Goal: Task Accomplishment & Management: Complete application form

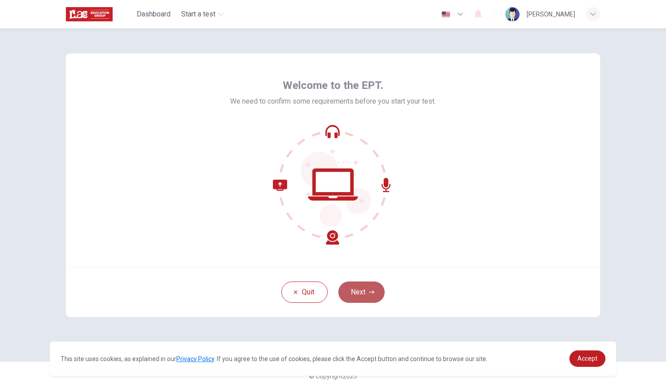
click at [356, 289] on button "Next" at bounding box center [361, 292] width 46 height 21
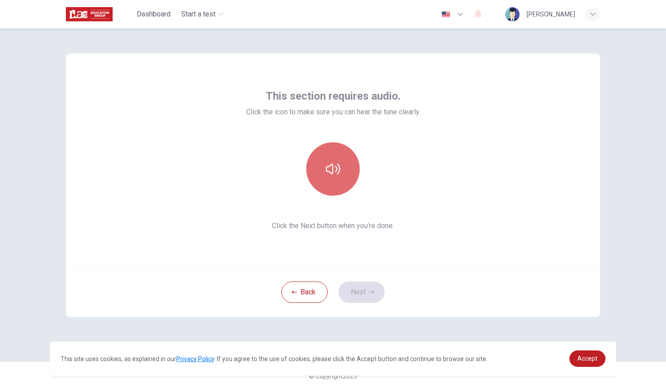
click at [337, 184] on button "button" at bounding box center [332, 168] width 53 height 53
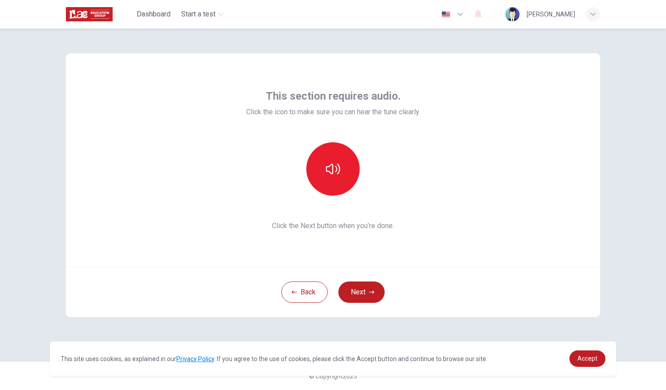
click at [524, 159] on div "This section requires audio. Click the icon to make sure you can hear the tune …" at bounding box center [333, 160] width 534 height 214
click at [334, 166] on icon "button" at bounding box center [333, 169] width 14 height 14
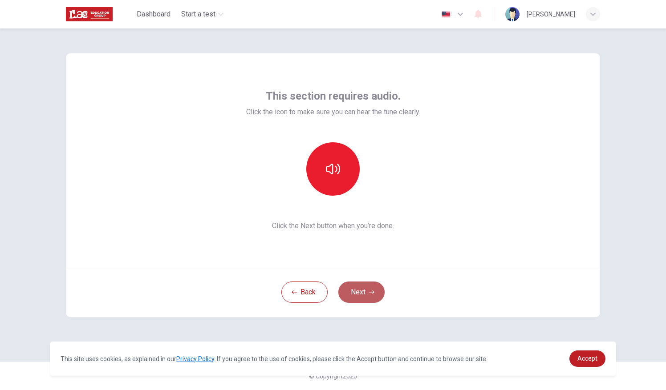
click at [366, 297] on button "Next" at bounding box center [361, 292] width 46 height 21
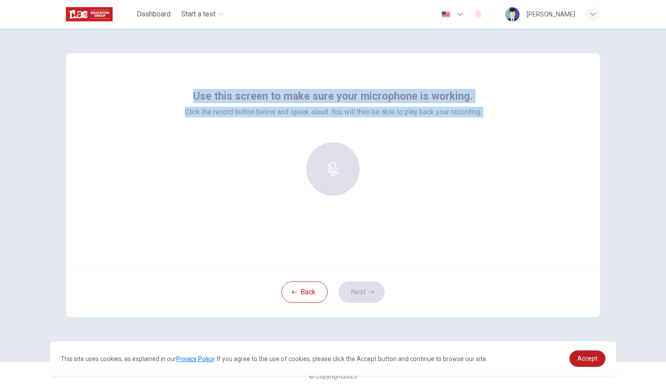
drag, startPoint x: 357, startPoint y: 191, endPoint x: 175, endPoint y: 85, distance: 211.3
click at [175, 85] on div "Use this screen to make sure your microphone is working. Click the record butto…" at bounding box center [333, 160] width 534 height 214
click at [476, 242] on div "Use this screen to make sure your microphone is working. Click the record butto…" at bounding box center [333, 160] width 534 height 214
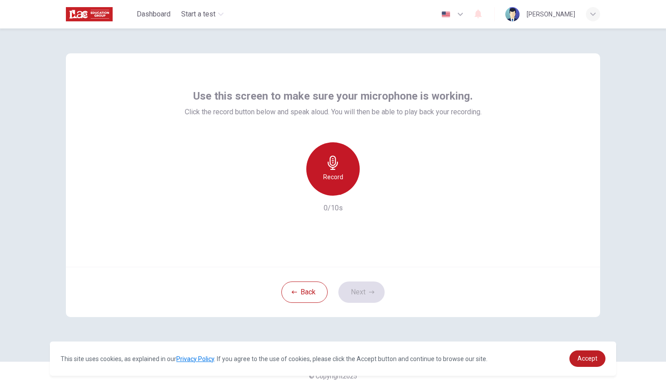
click at [333, 165] on icon "button" at bounding box center [333, 163] width 10 height 14
click at [337, 168] on icon "button" at bounding box center [333, 163] width 14 height 14
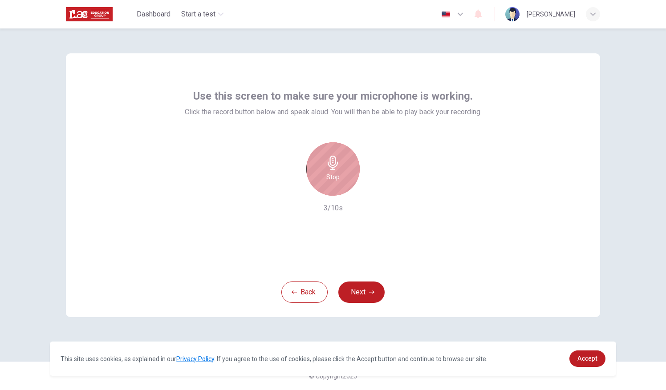
click at [337, 168] on icon "button" at bounding box center [333, 163] width 14 height 14
click at [373, 191] on icon "button" at bounding box center [375, 188] width 4 height 5
click at [291, 188] on icon "button" at bounding box center [291, 188] width 5 height 5
click at [339, 178] on h6 "Record" at bounding box center [333, 177] width 20 height 11
click at [339, 178] on h6 "Stop" at bounding box center [332, 177] width 13 height 11
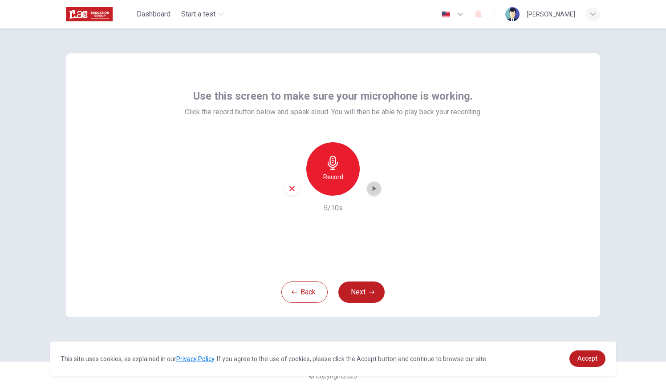
click at [374, 191] on icon "button" at bounding box center [375, 188] width 4 height 5
click at [293, 192] on icon "button" at bounding box center [292, 189] width 8 height 8
click at [354, 294] on button "Next" at bounding box center [361, 292] width 46 height 21
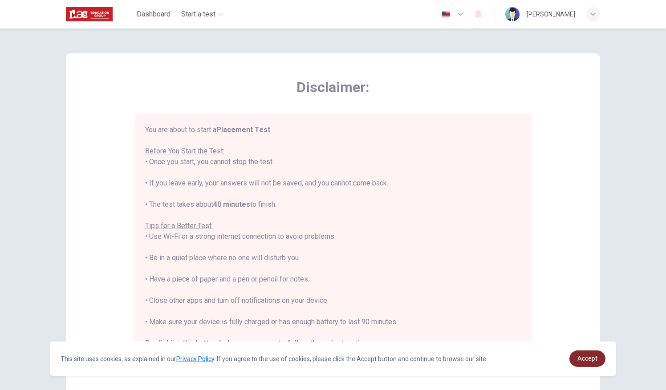
click at [598, 358] on link "Accept" at bounding box center [587, 359] width 36 height 16
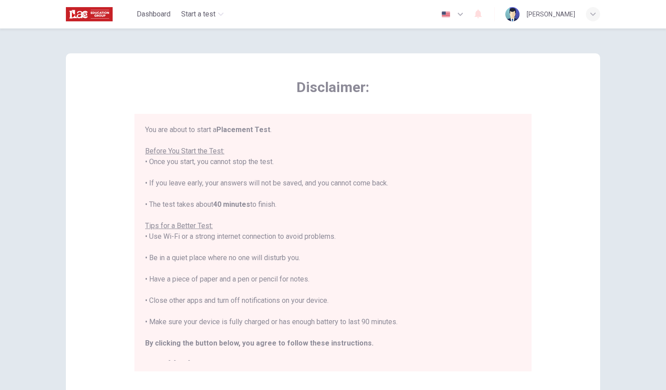
scroll to position [10, 0]
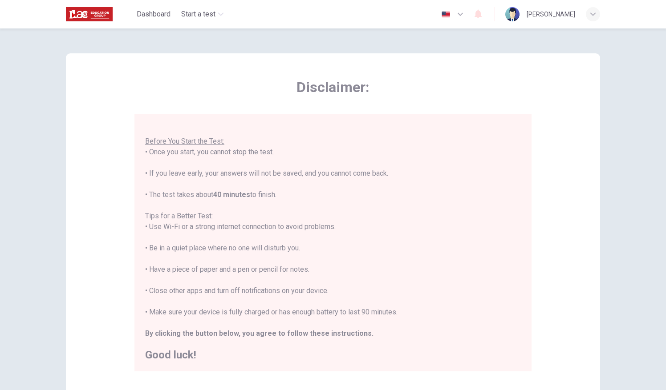
click at [476, 276] on div "You are about to start a Placement Test . Before You Start the Test: • Once you…" at bounding box center [333, 238] width 376 height 246
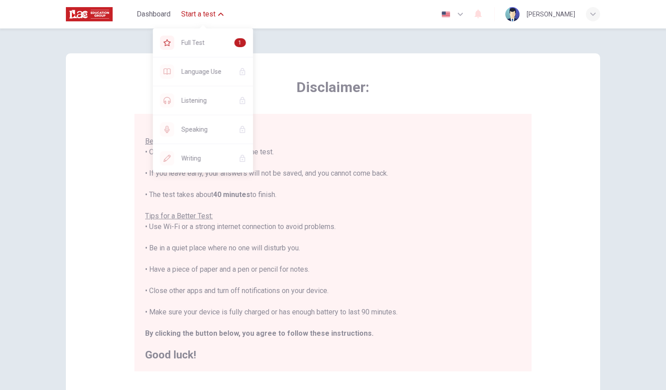
click at [208, 13] on span "Start a test" at bounding box center [198, 14] width 34 height 11
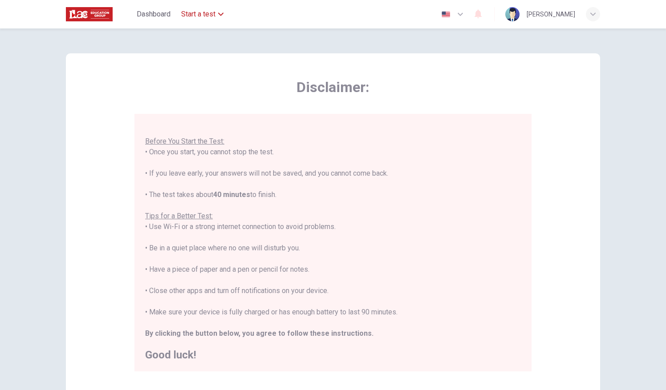
click at [208, 13] on span "Start a test" at bounding box center [198, 14] width 34 height 11
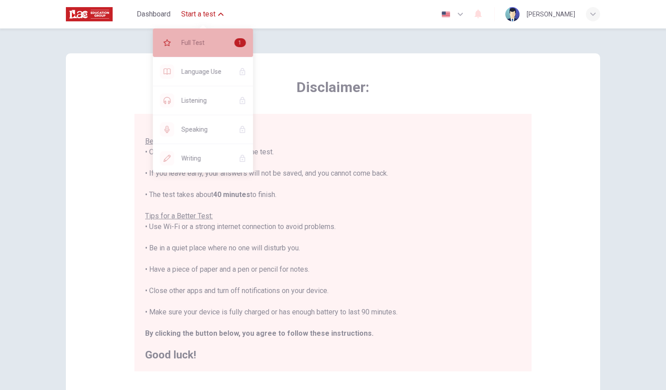
click at [200, 39] on span "Full Test" at bounding box center [204, 42] width 46 height 11
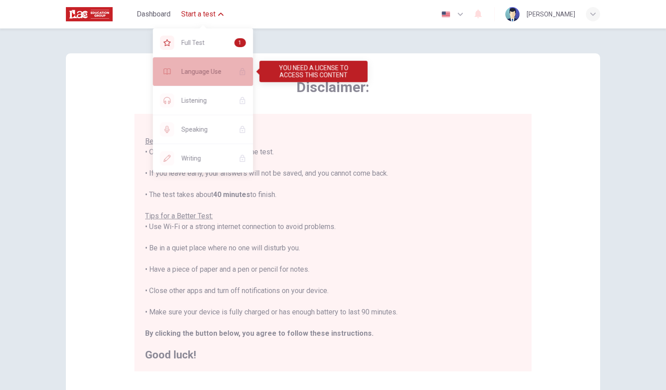
click at [202, 72] on span "Language Use" at bounding box center [206, 71] width 50 height 11
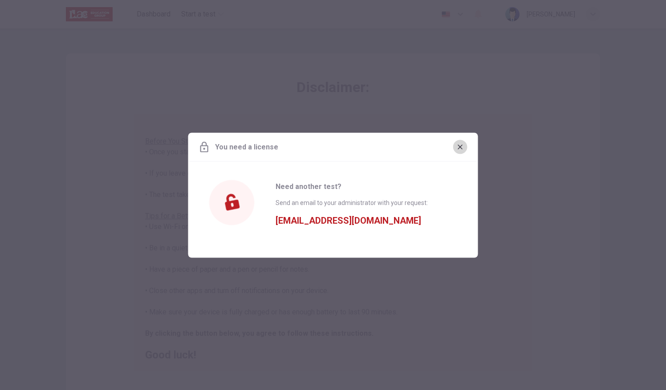
click at [459, 145] on icon "button" at bounding box center [460, 146] width 7 height 7
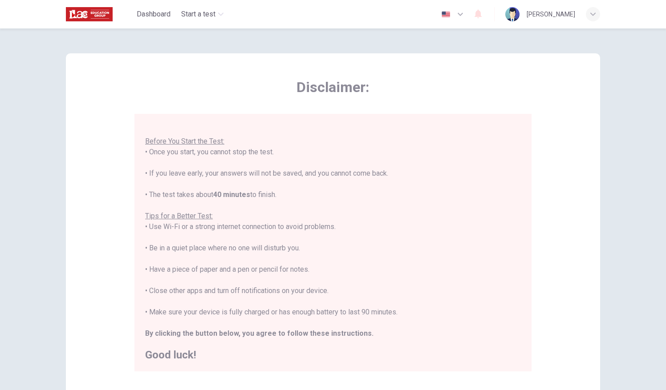
scroll to position [104, 0]
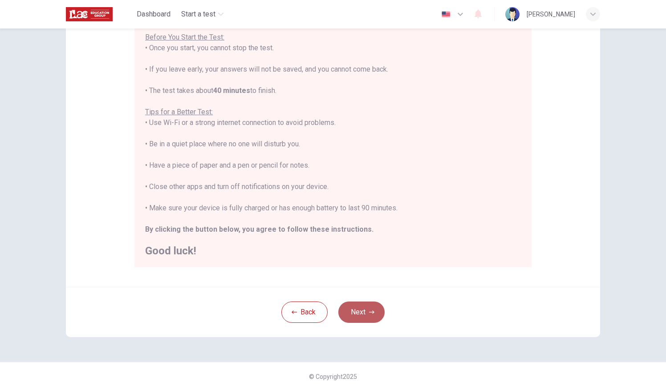
click at [358, 317] on button "Next" at bounding box center [361, 312] width 46 height 21
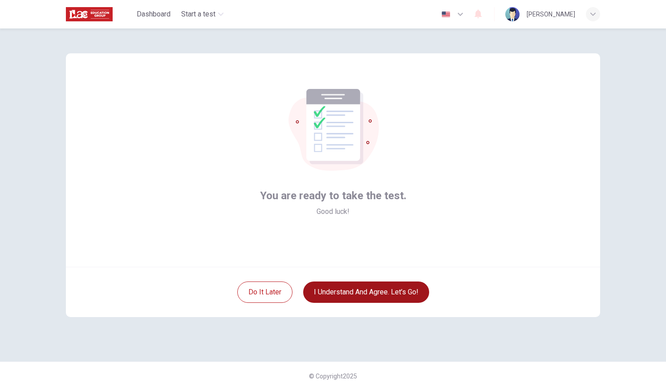
scroll to position [0, 0]
click at [352, 290] on button "I understand and agree. Let’s go!" at bounding box center [366, 292] width 126 height 21
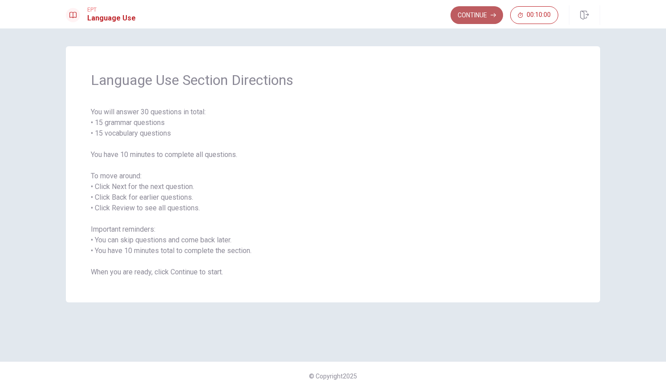
click at [476, 16] on button "Continue" at bounding box center [477, 15] width 53 height 18
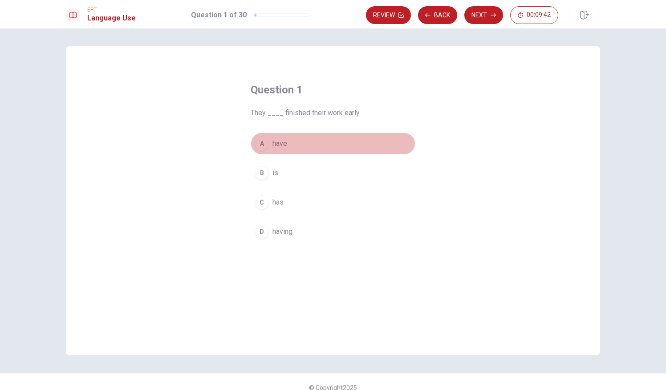
click at [272, 142] on span "have" at bounding box center [279, 143] width 15 height 11
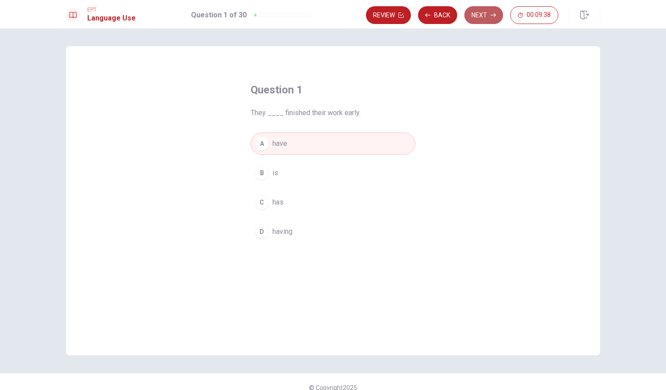
click at [487, 10] on button "Next" at bounding box center [483, 15] width 39 height 18
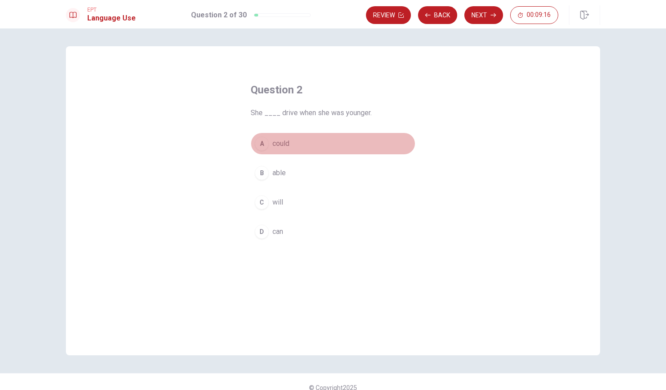
click at [265, 140] on div "A" at bounding box center [262, 144] width 14 height 14
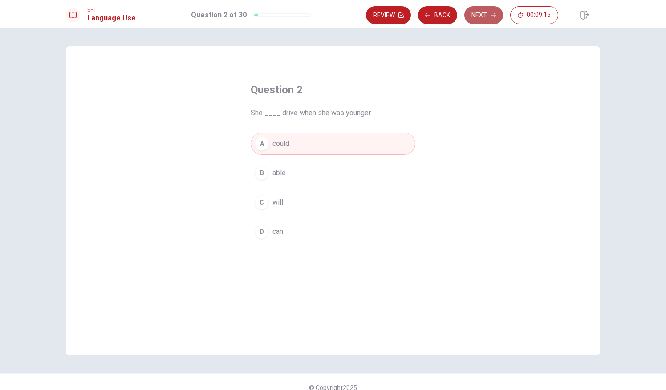
click at [491, 14] on button "Next" at bounding box center [483, 15] width 39 height 18
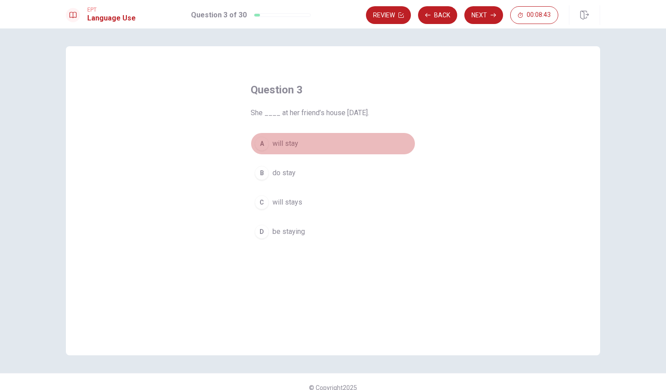
click at [262, 148] on div "A" at bounding box center [262, 144] width 14 height 14
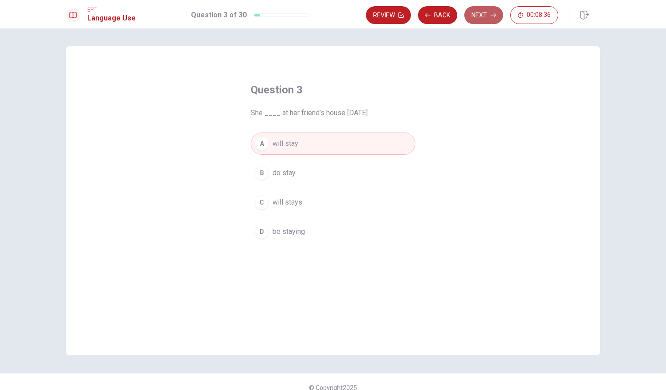
click at [479, 15] on button "Next" at bounding box center [483, 15] width 39 height 18
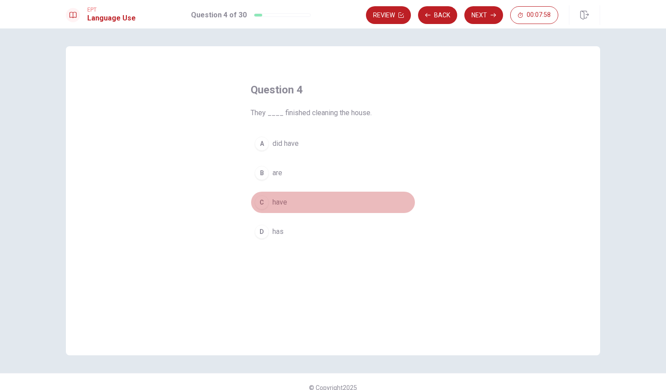
click at [268, 204] on button "C have" at bounding box center [333, 202] width 165 height 22
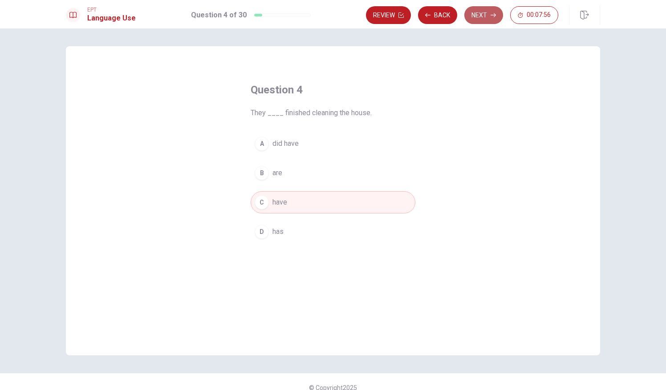
click at [479, 11] on button "Next" at bounding box center [483, 15] width 39 height 18
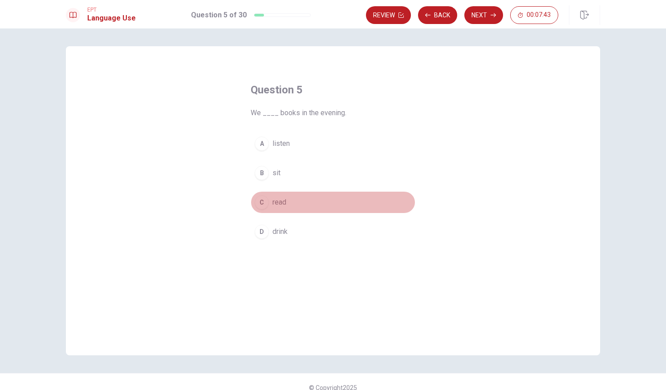
click at [262, 200] on div "C" at bounding box center [262, 202] width 14 height 14
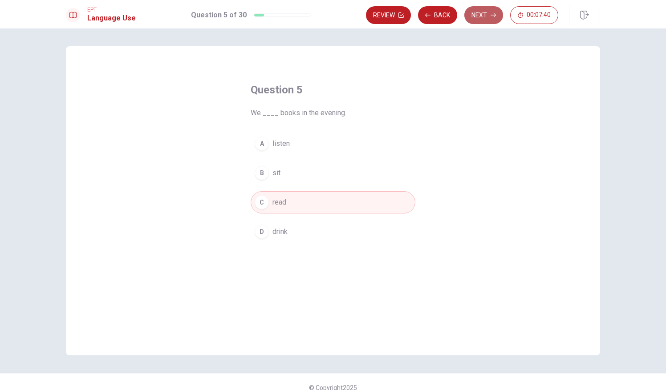
click at [482, 17] on button "Next" at bounding box center [483, 15] width 39 height 18
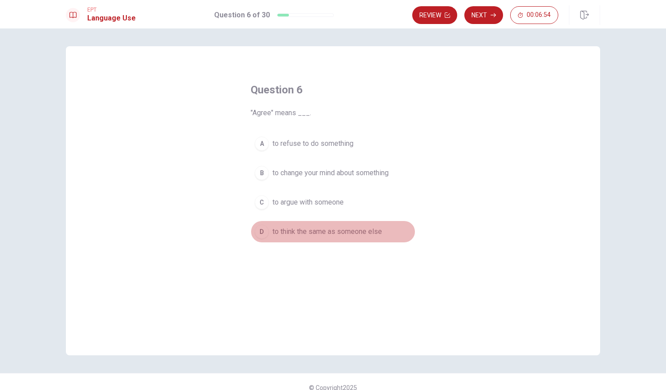
click at [272, 231] on span "to think the same as someone else" at bounding box center [327, 232] width 110 height 11
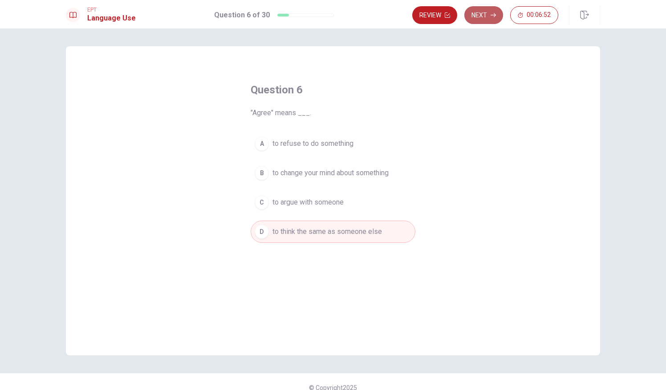
click at [477, 19] on button "Next" at bounding box center [483, 15] width 39 height 18
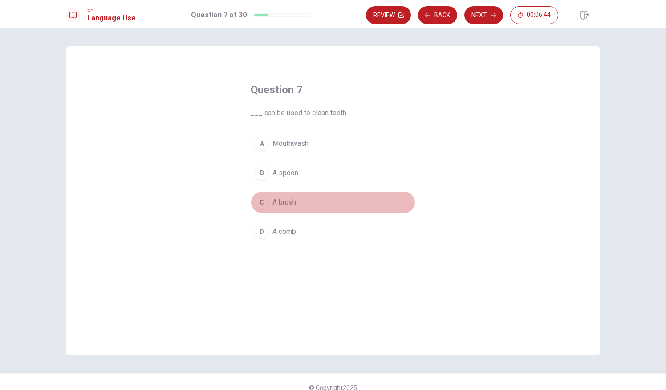
click at [271, 196] on button "C A brush" at bounding box center [333, 202] width 165 height 22
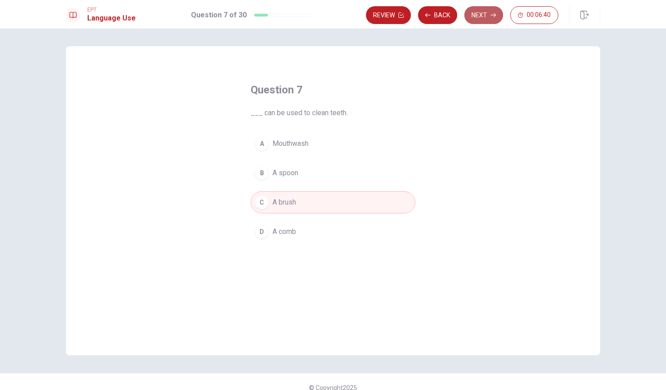
click at [478, 19] on button "Next" at bounding box center [483, 15] width 39 height 18
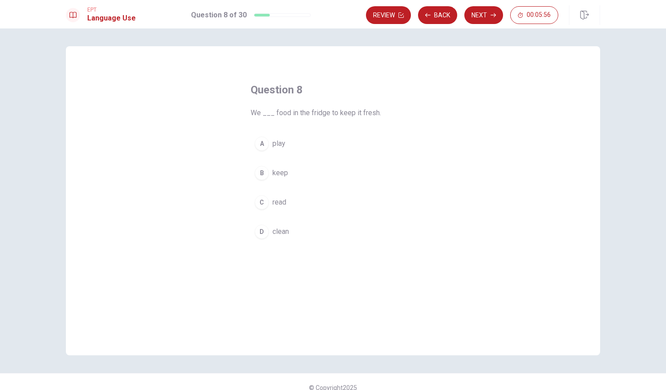
click at [266, 169] on button "B keep" at bounding box center [333, 173] width 165 height 22
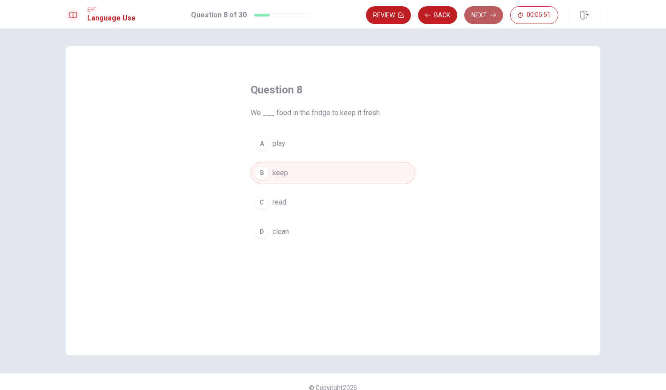
click at [487, 15] on button "Next" at bounding box center [483, 15] width 39 height 18
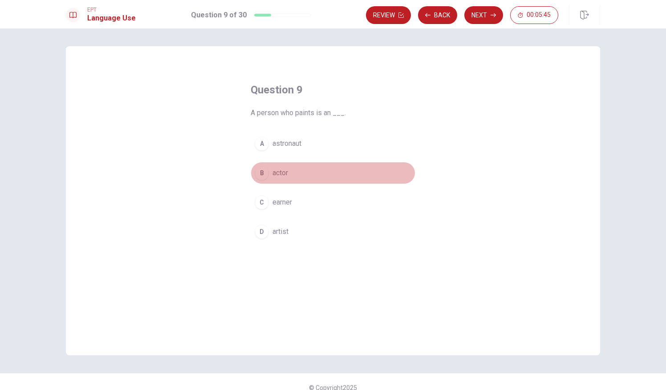
click at [276, 174] on span "actor" at bounding box center [280, 173] width 16 height 11
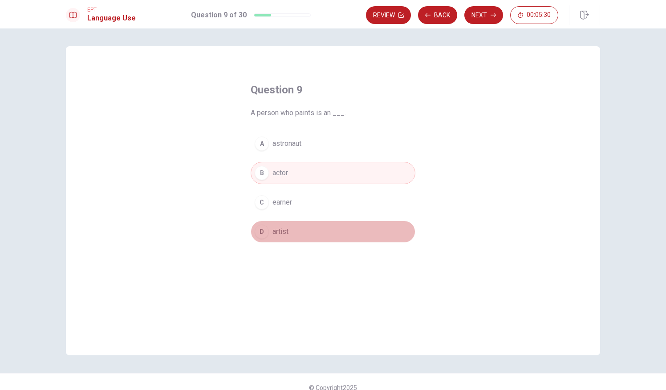
click at [272, 228] on span "artist" at bounding box center [280, 232] width 16 height 11
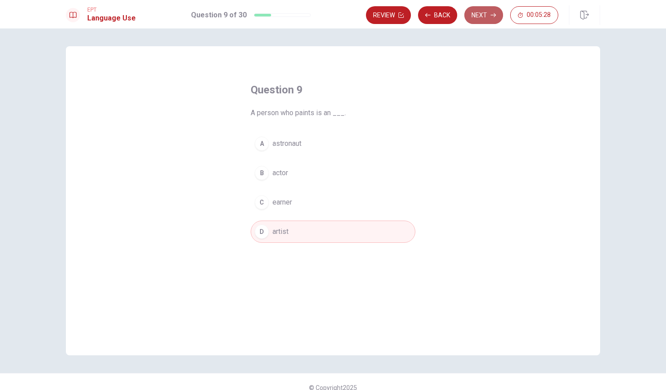
click at [476, 21] on button "Next" at bounding box center [483, 15] width 39 height 18
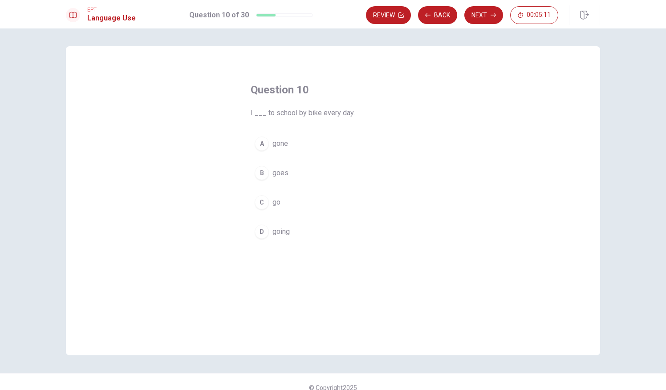
click at [264, 202] on div "C" at bounding box center [262, 202] width 14 height 14
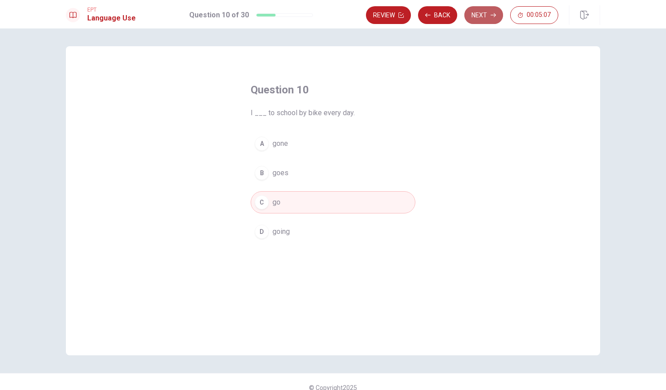
click at [480, 16] on button "Next" at bounding box center [483, 15] width 39 height 18
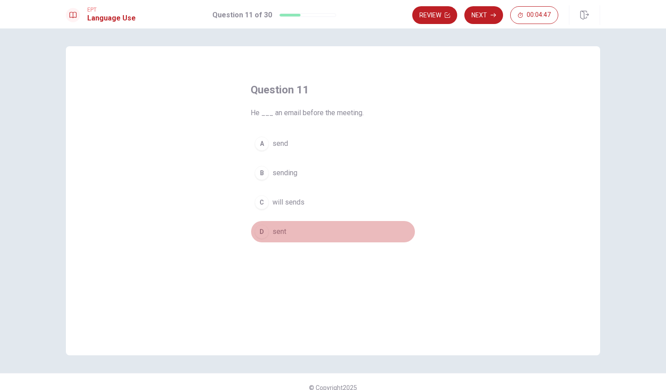
click at [277, 231] on span "sent" at bounding box center [279, 232] width 14 height 11
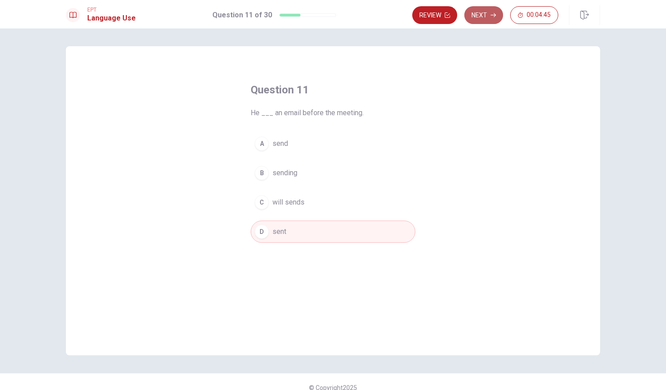
click at [488, 17] on button "Next" at bounding box center [483, 15] width 39 height 18
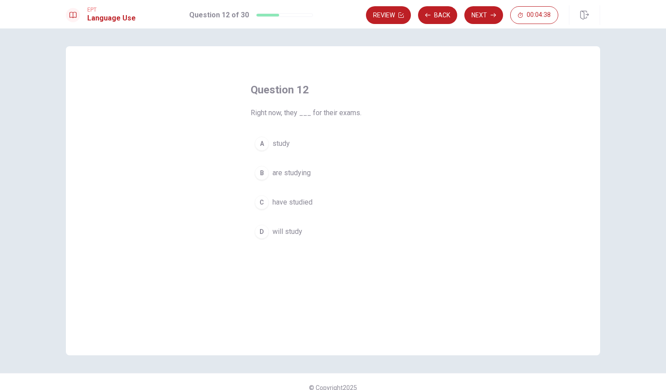
click at [259, 170] on div "B" at bounding box center [262, 173] width 14 height 14
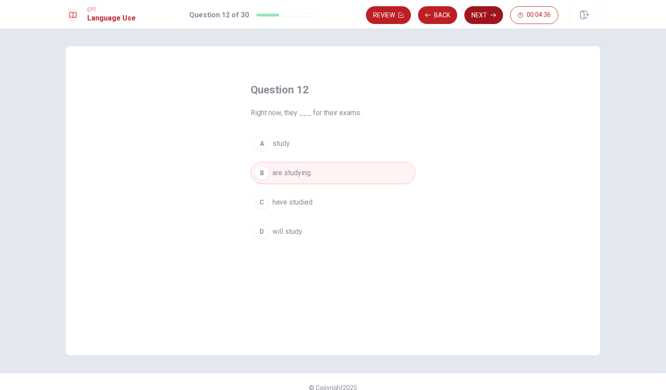
click at [477, 16] on button "Next" at bounding box center [483, 15] width 39 height 18
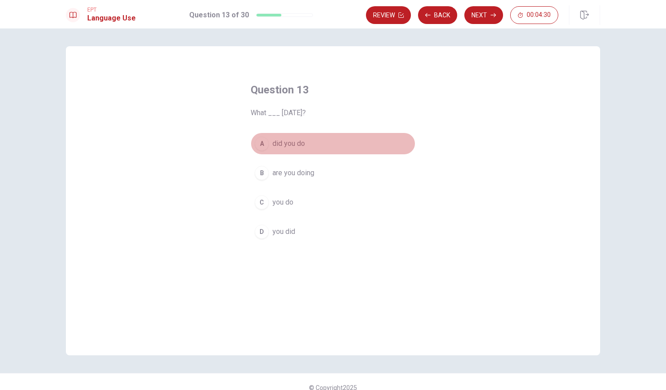
click at [294, 146] on span "did you do" at bounding box center [288, 143] width 33 height 11
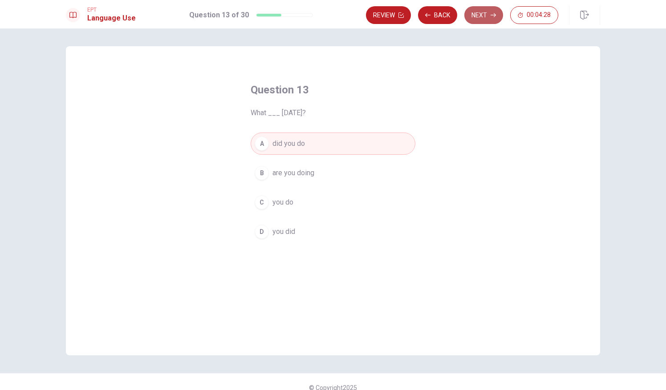
click at [485, 18] on button "Next" at bounding box center [483, 15] width 39 height 18
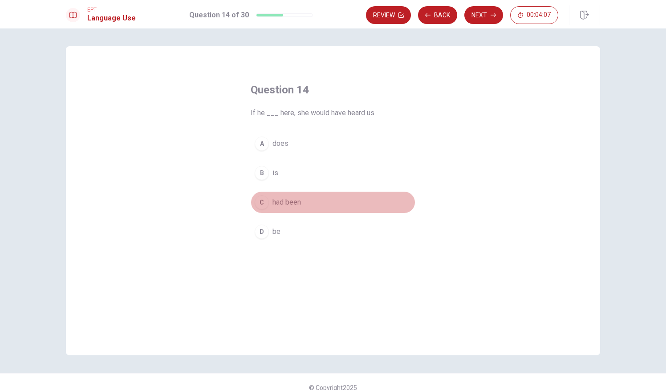
click at [274, 205] on span "had been" at bounding box center [286, 202] width 28 height 11
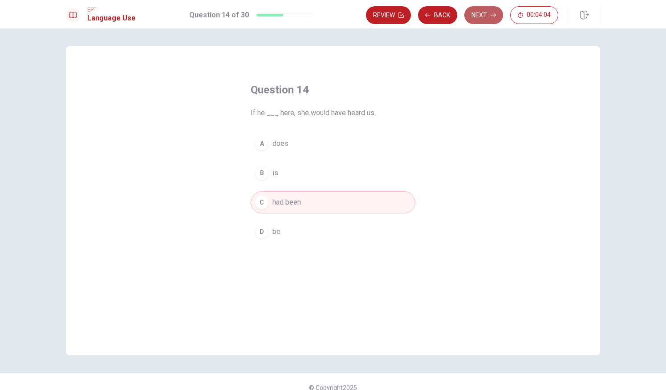
click at [484, 20] on button "Next" at bounding box center [483, 15] width 39 height 18
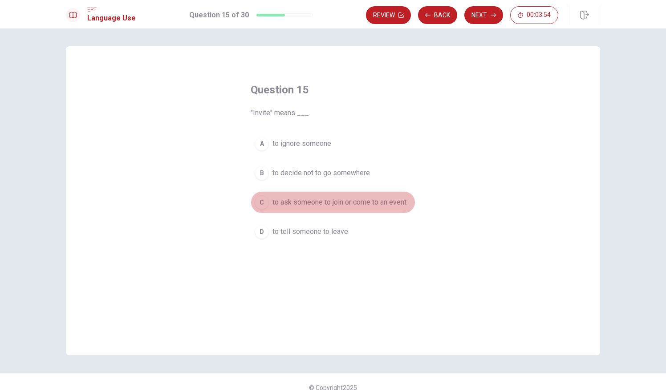
click at [277, 205] on span "to ask someone to join or come to an event" at bounding box center [339, 202] width 134 height 11
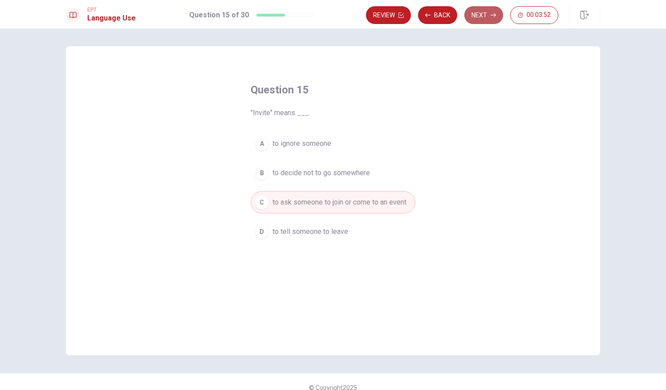
click at [483, 9] on button "Next" at bounding box center [483, 15] width 39 height 18
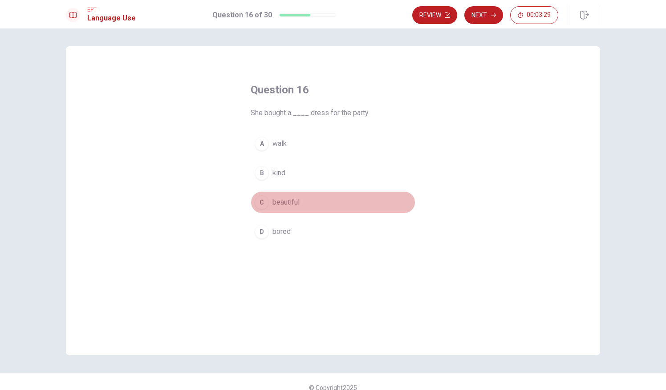
click at [299, 200] on button "C beautiful" at bounding box center [333, 202] width 165 height 22
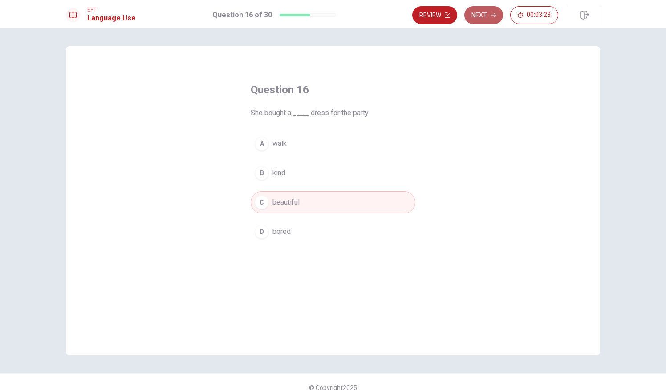
click at [483, 17] on button "Next" at bounding box center [483, 15] width 39 height 18
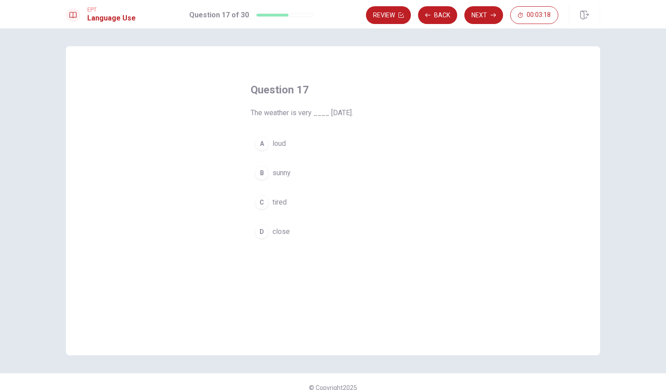
click at [288, 170] on span "sunny" at bounding box center [281, 173] width 18 height 11
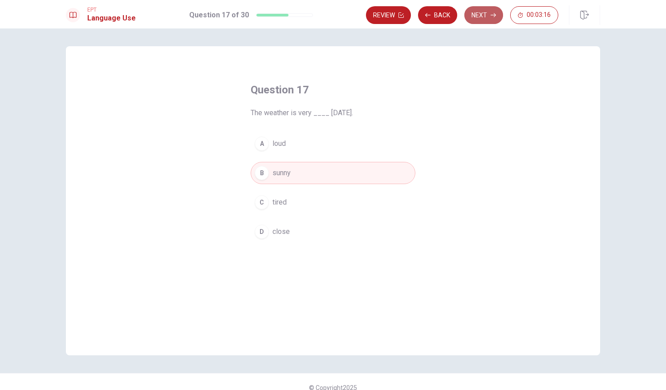
click at [478, 12] on button "Next" at bounding box center [483, 15] width 39 height 18
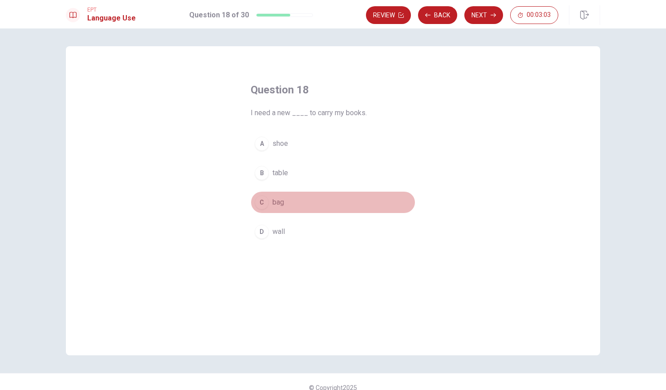
click at [266, 203] on div "C" at bounding box center [262, 202] width 14 height 14
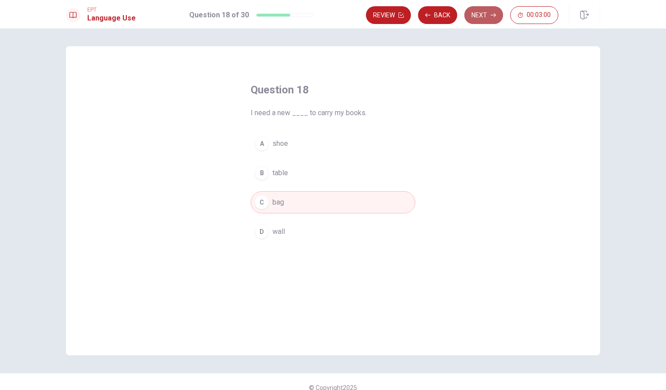
click at [478, 16] on button "Next" at bounding box center [483, 15] width 39 height 18
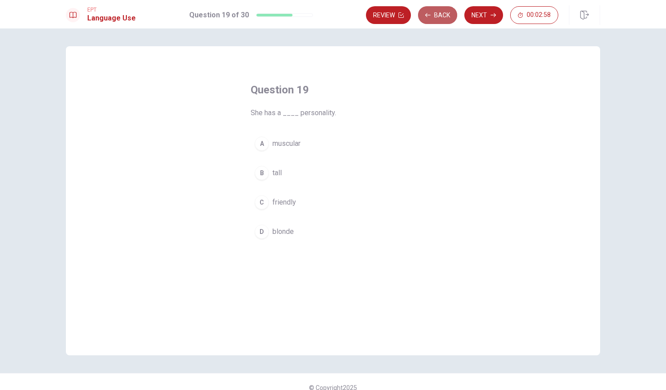
click at [436, 19] on button "Back" at bounding box center [437, 15] width 39 height 18
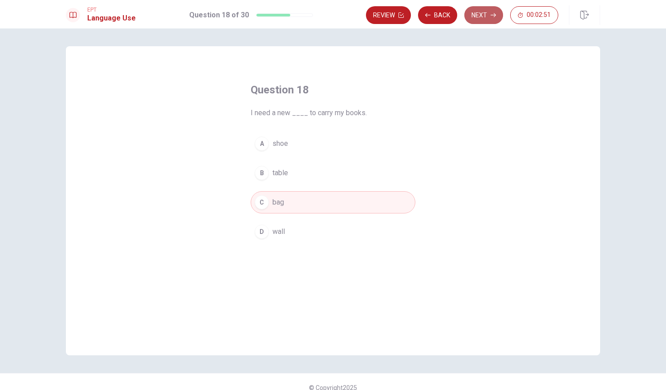
click at [475, 14] on button "Next" at bounding box center [483, 15] width 39 height 18
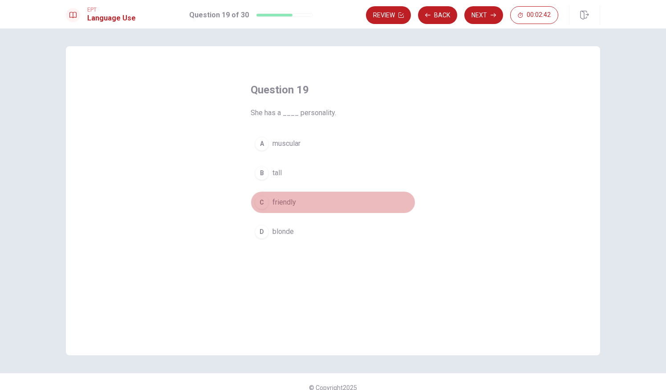
click at [284, 200] on span "friendly" at bounding box center [284, 202] width 24 height 11
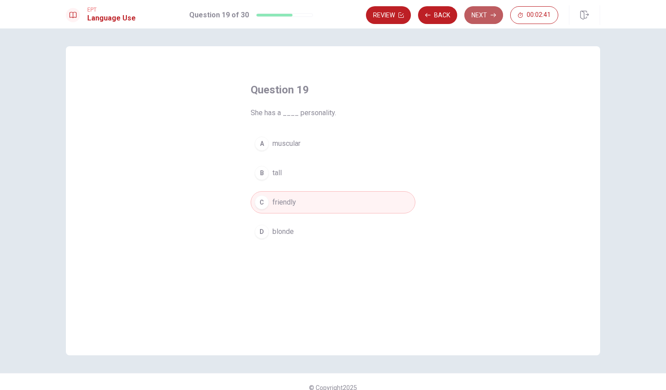
click at [482, 17] on button "Next" at bounding box center [483, 15] width 39 height 18
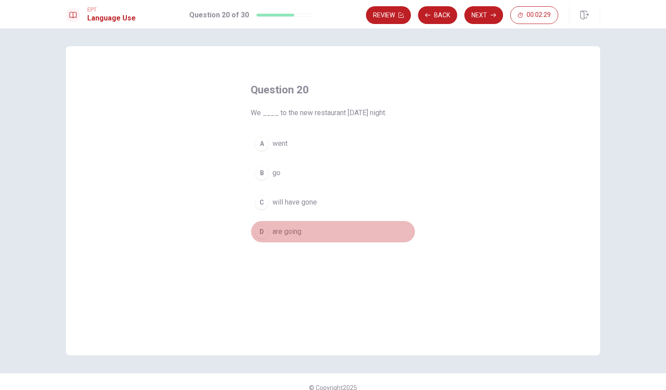
click at [262, 233] on div "D" at bounding box center [262, 232] width 14 height 14
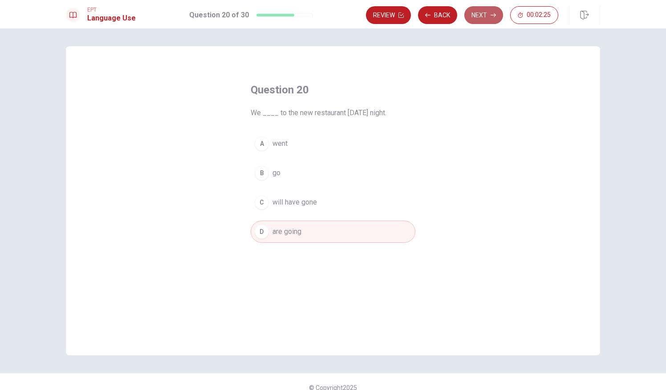
click at [484, 12] on button "Next" at bounding box center [483, 15] width 39 height 18
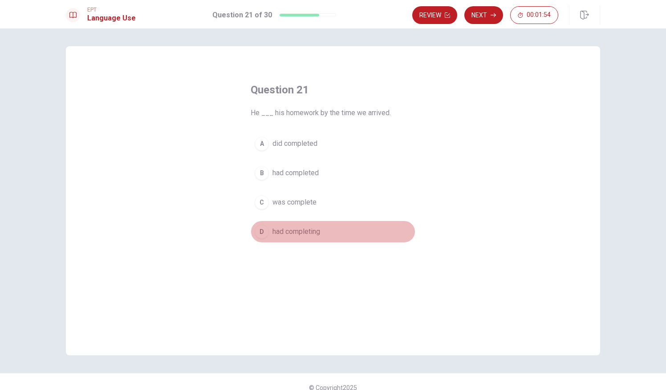
click at [260, 233] on div "D" at bounding box center [262, 232] width 14 height 14
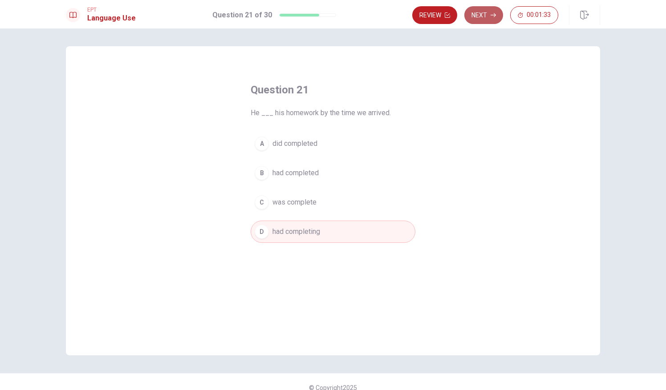
click at [484, 10] on button "Next" at bounding box center [483, 15] width 39 height 18
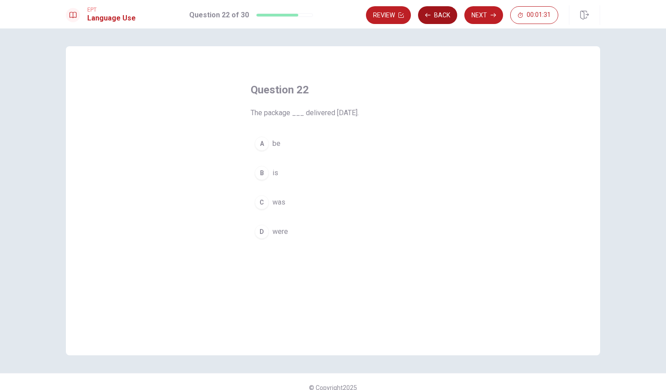
click at [446, 19] on button "Back" at bounding box center [437, 15] width 39 height 18
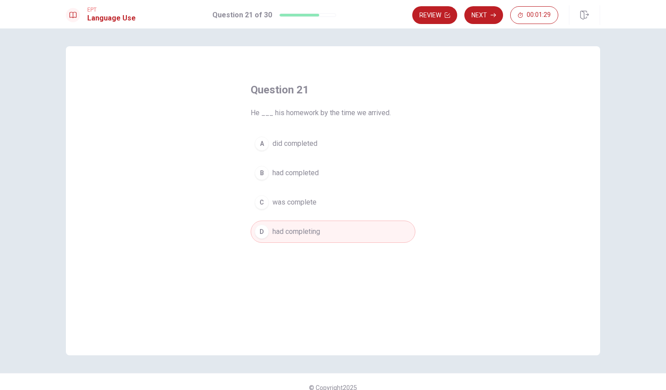
click at [278, 203] on span "was complete" at bounding box center [294, 202] width 44 height 11
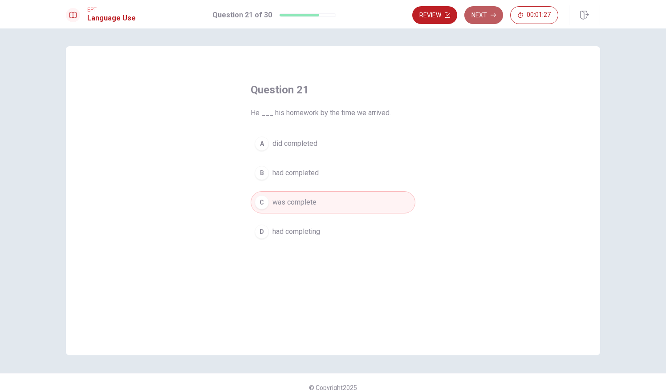
click at [487, 10] on button "Next" at bounding box center [483, 15] width 39 height 18
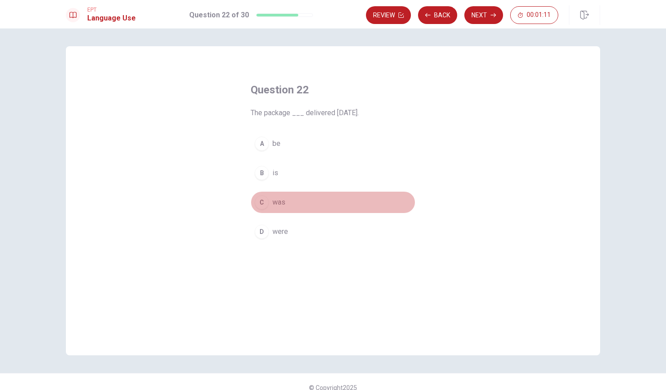
click at [282, 203] on span "was" at bounding box center [278, 202] width 13 height 11
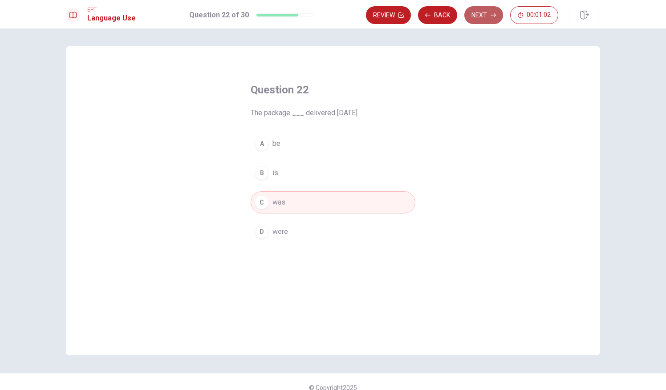
click at [481, 18] on button "Next" at bounding box center [483, 15] width 39 height 18
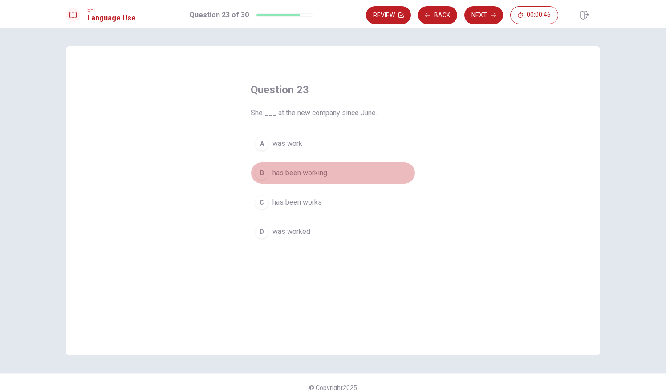
click at [335, 168] on button "B has been working" at bounding box center [333, 173] width 165 height 22
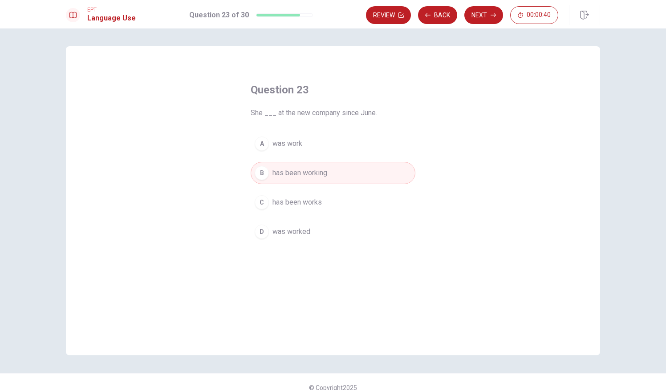
click at [337, 141] on button "A was work" at bounding box center [333, 144] width 165 height 22
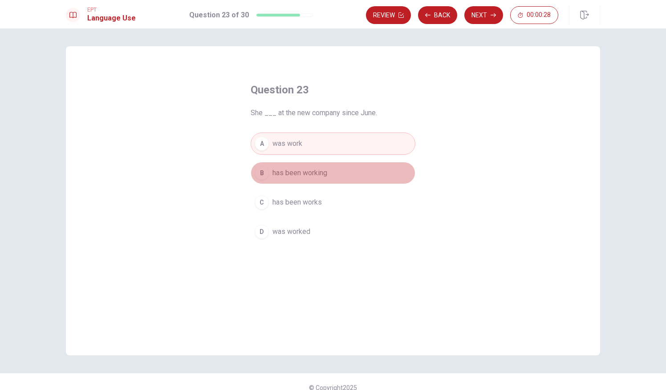
click at [319, 168] on span "has been working" at bounding box center [299, 173] width 55 height 11
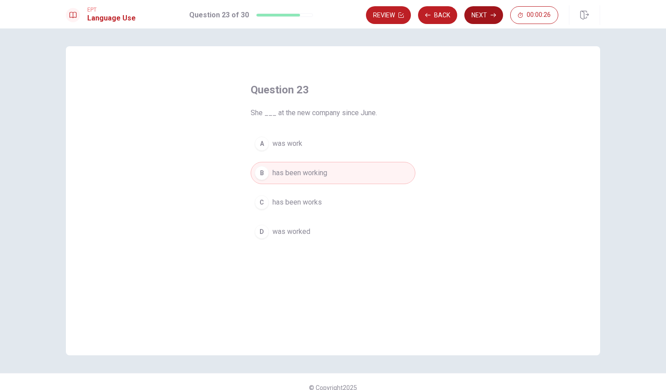
click at [475, 10] on button "Next" at bounding box center [483, 15] width 39 height 18
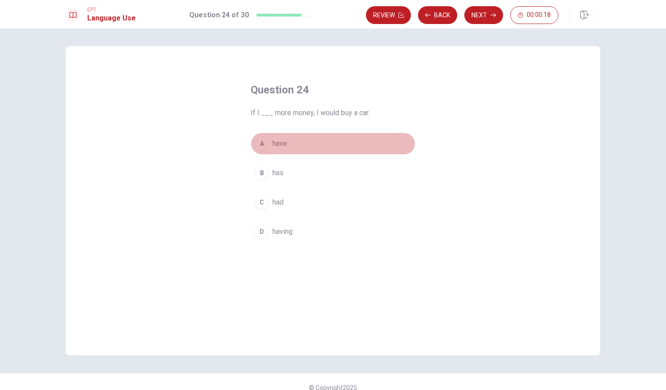
click at [287, 145] on button "A have" at bounding box center [333, 144] width 165 height 22
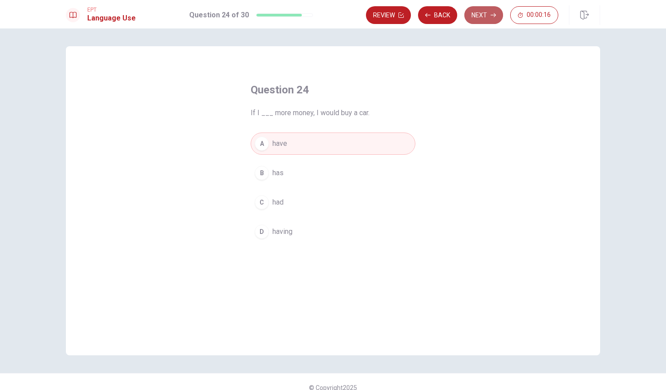
click at [479, 13] on button "Next" at bounding box center [483, 15] width 39 height 18
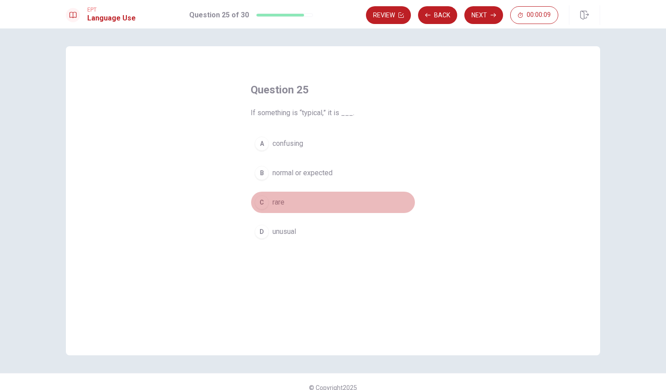
click at [272, 201] on span "rare" at bounding box center [278, 202] width 12 height 11
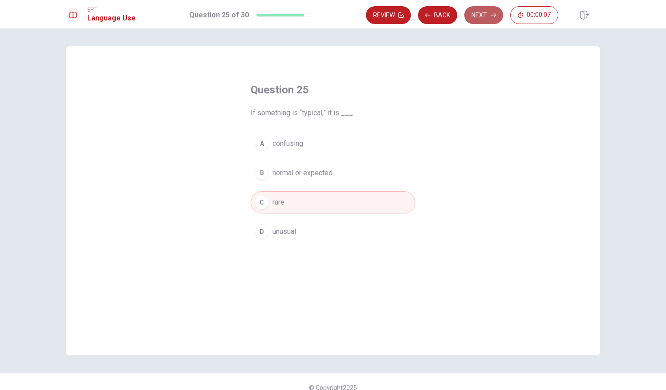
click at [491, 18] on button "Next" at bounding box center [483, 15] width 39 height 18
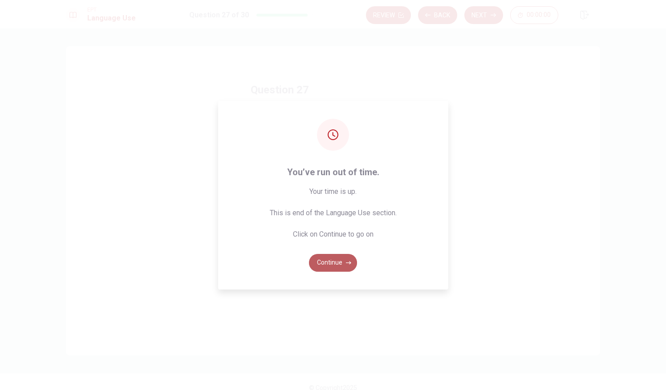
click at [336, 259] on button "Continue" at bounding box center [333, 263] width 48 height 18
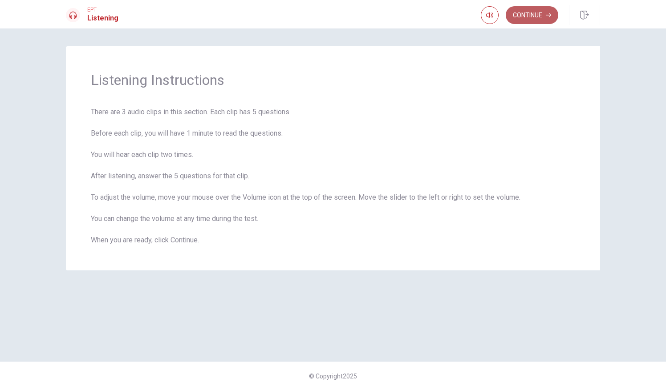
click at [515, 16] on button "Continue" at bounding box center [532, 15] width 53 height 18
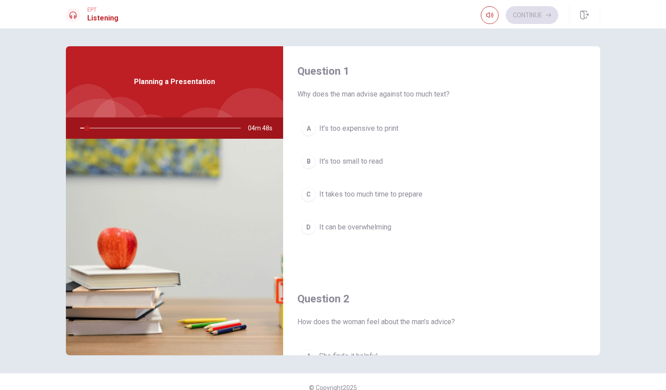
click at [611, 118] on div "Question 1 Why does the man advise against too much text? A It’s too expensive …" at bounding box center [333, 200] width 563 height 309
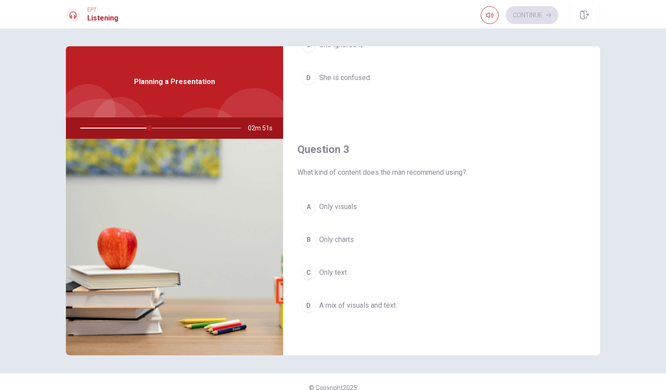
scroll to position [379, 0]
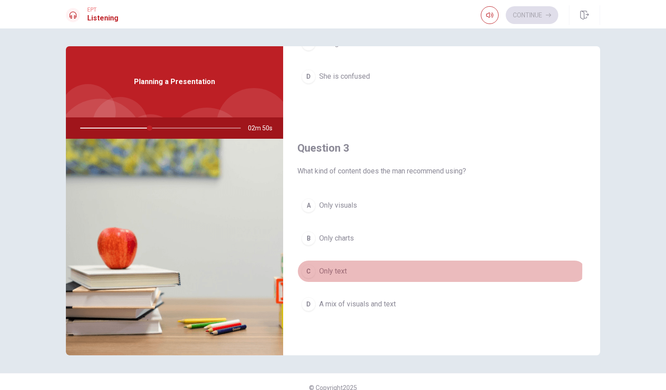
click at [338, 266] on span "Only text" at bounding box center [333, 271] width 28 height 11
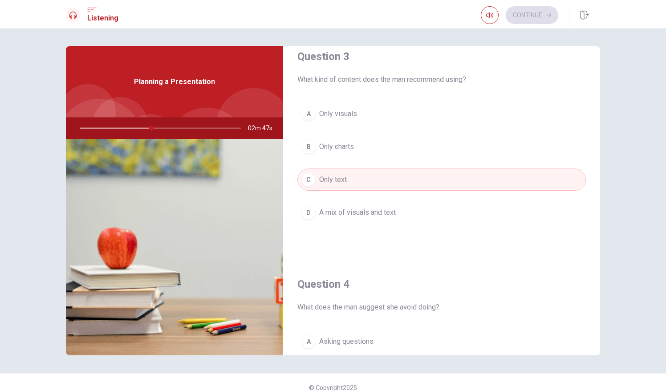
scroll to position [489, 0]
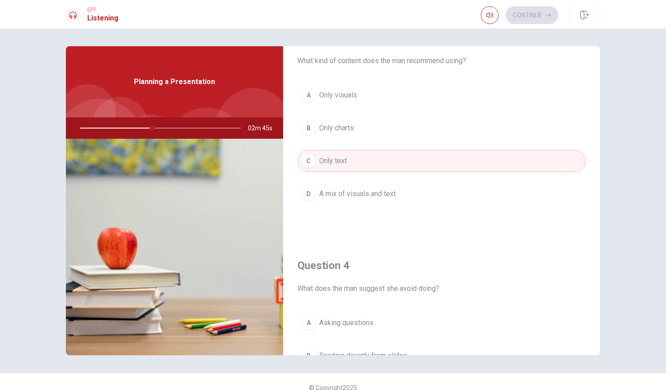
click at [386, 195] on span "A mix of visuals and text" at bounding box center [357, 194] width 77 height 11
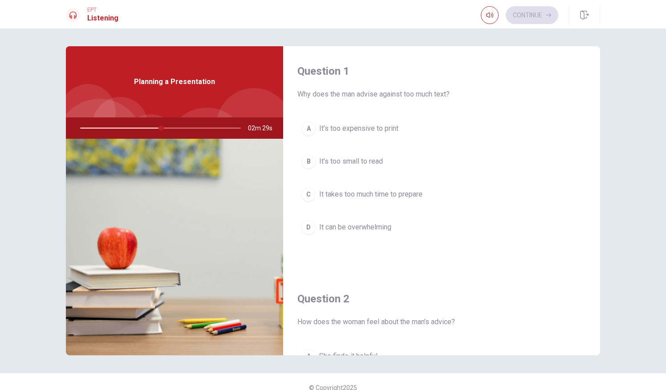
scroll to position [19, 0]
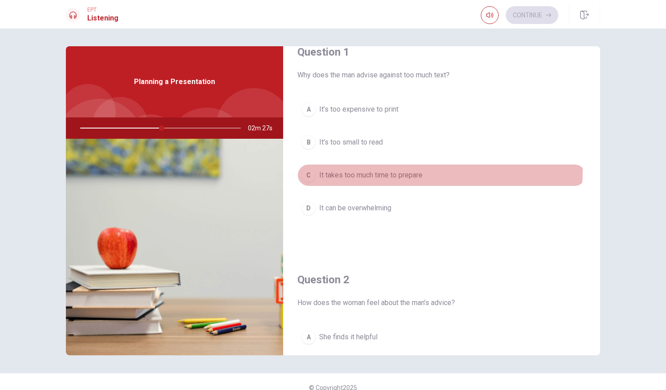
click at [378, 169] on button "C It takes too much time to prepare" at bounding box center [441, 175] width 289 height 22
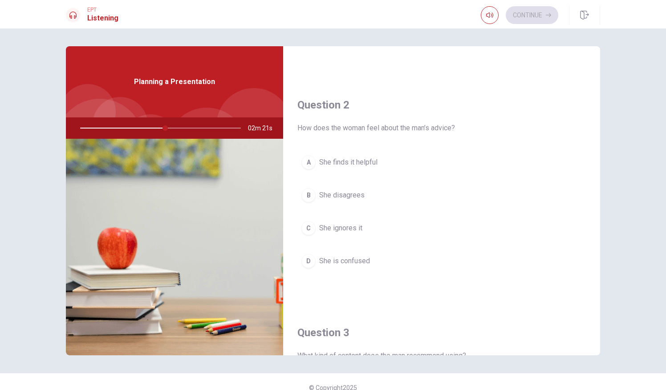
scroll to position [195, 0]
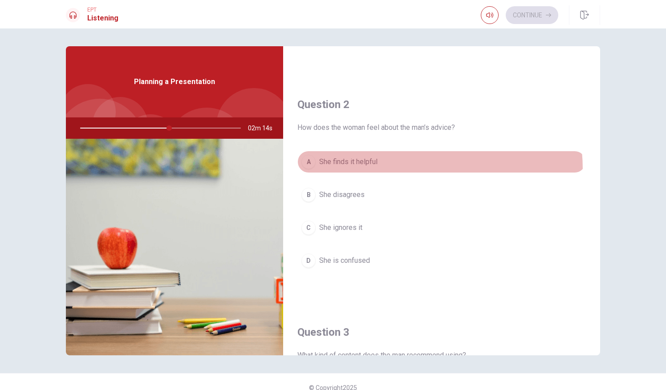
click at [378, 169] on button "A She finds it helpful" at bounding box center [441, 162] width 289 height 22
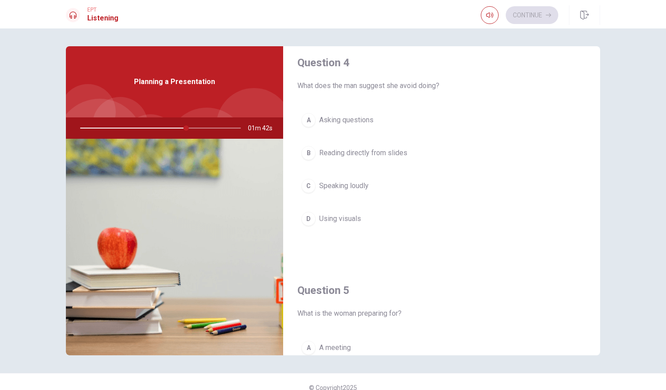
scroll to position [693, 0]
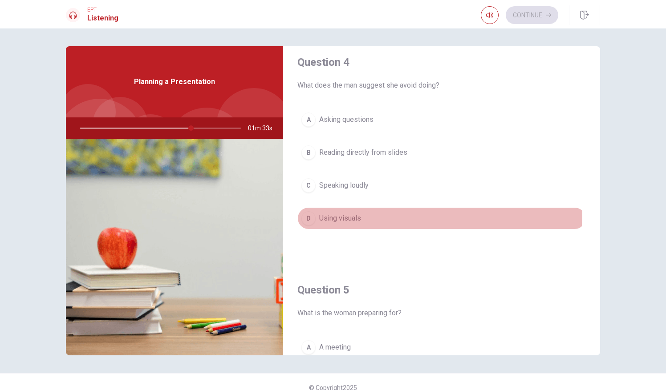
click at [345, 208] on button "D Using visuals" at bounding box center [441, 218] width 289 height 22
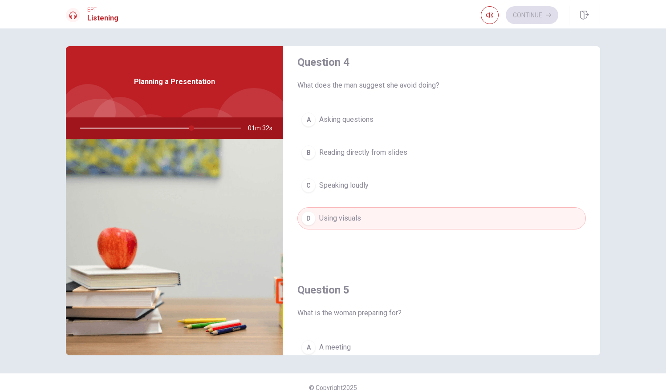
scroll to position [824, 0]
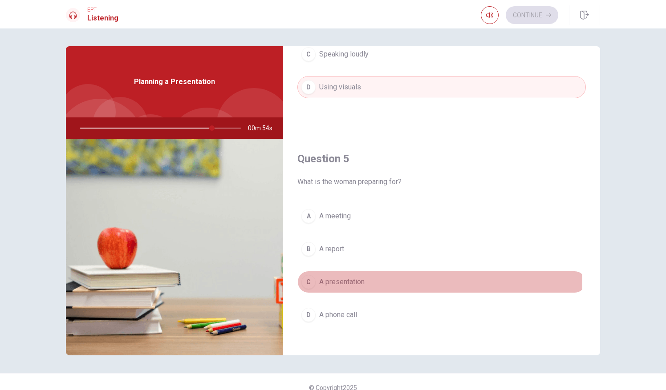
click at [346, 279] on span "A presentation" at bounding box center [341, 282] width 45 height 11
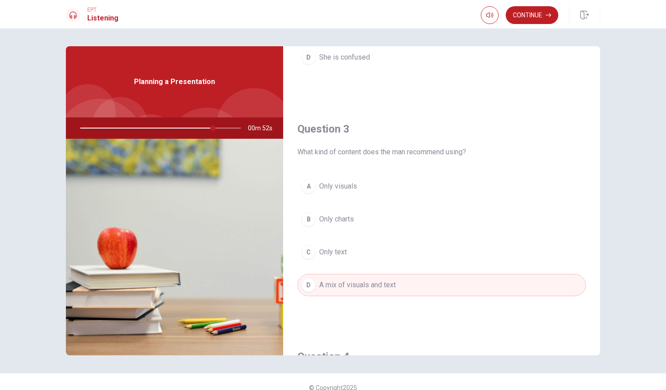
scroll to position [178, 0]
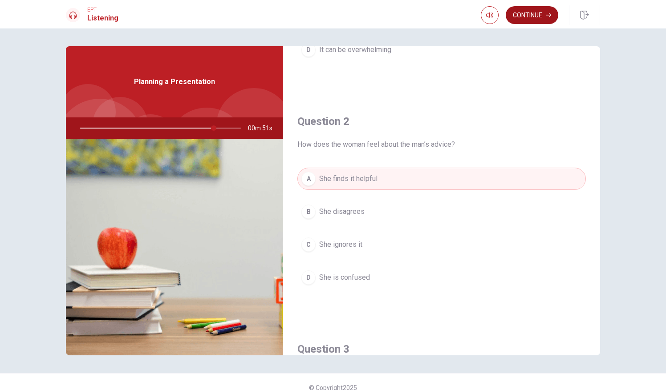
click at [538, 16] on button "Continue" at bounding box center [532, 15] width 53 height 18
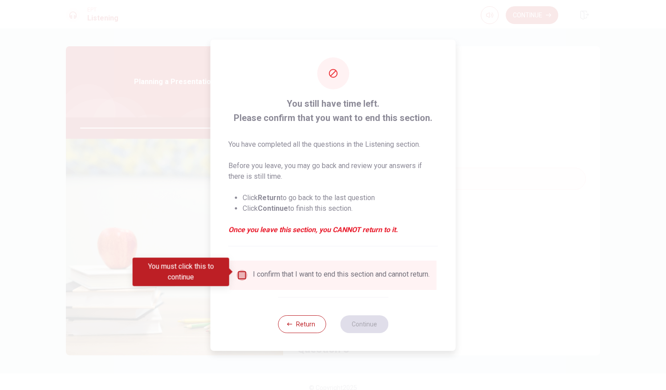
click at [241, 270] on input "You must click this to continue" at bounding box center [242, 275] width 11 height 11
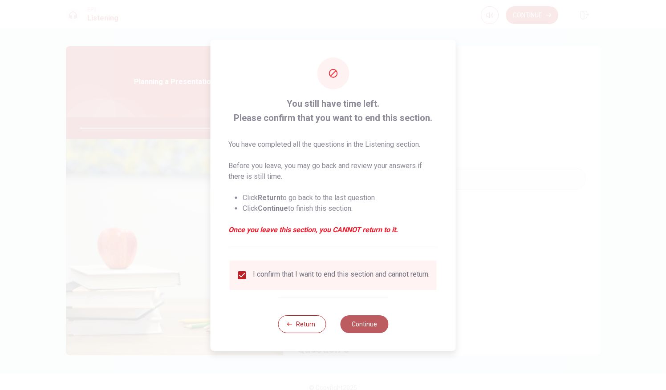
click at [368, 332] on button "Continue" at bounding box center [364, 325] width 48 height 18
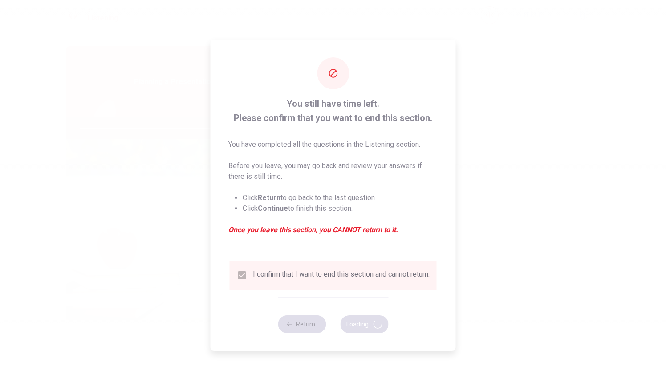
type input "86"
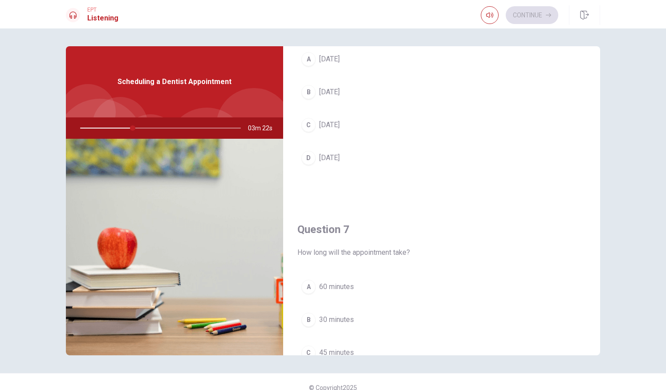
scroll to position [69, 0]
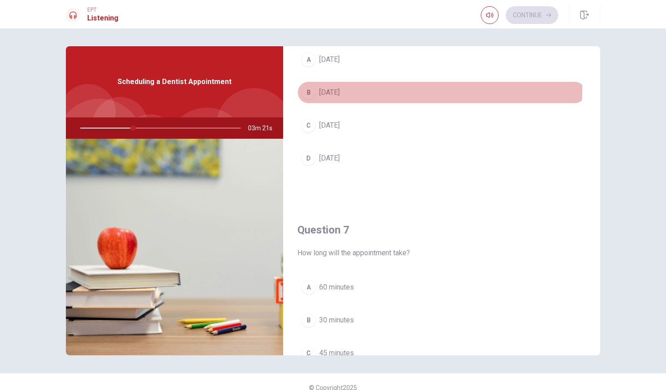
click at [326, 89] on span "[DATE]" at bounding box center [329, 92] width 20 height 11
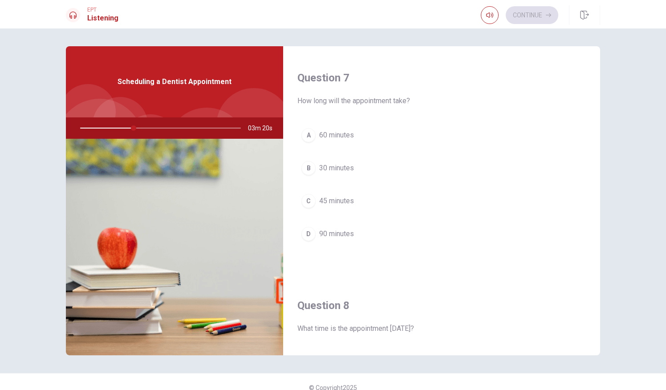
scroll to position [248, 0]
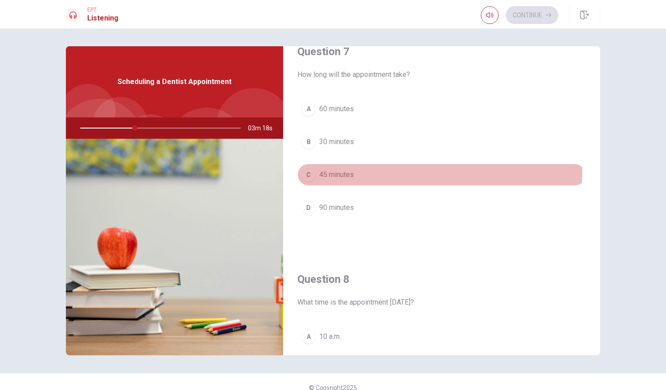
click at [344, 170] on span "45 minutes" at bounding box center [336, 175] width 35 height 11
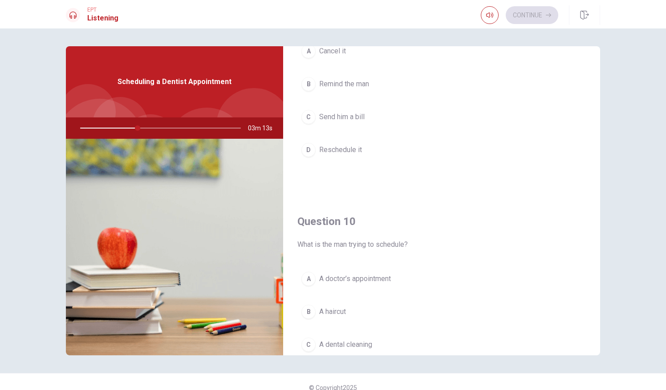
scroll to position [824, 0]
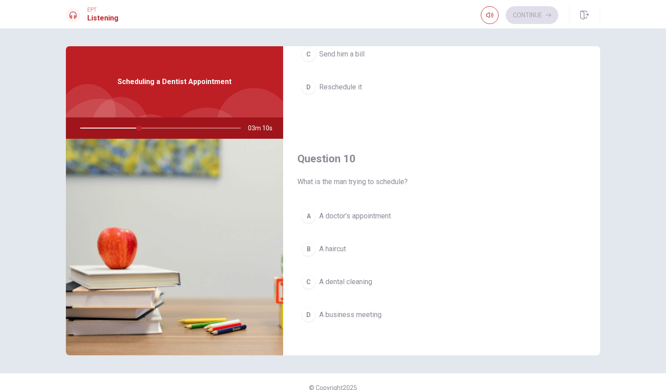
click at [354, 277] on span "A dental cleaning" at bounding box center [345, 282] width 53 height 11
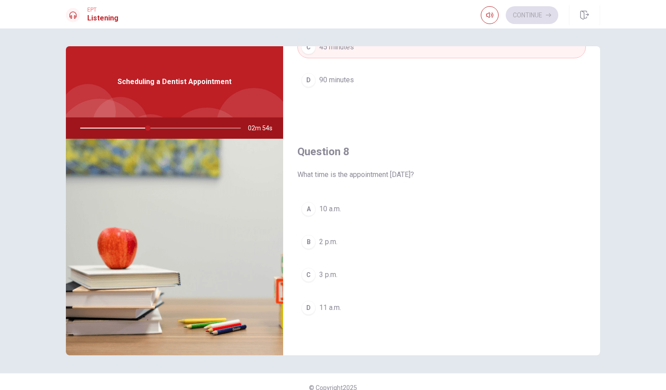
scroll to position [380, 0]
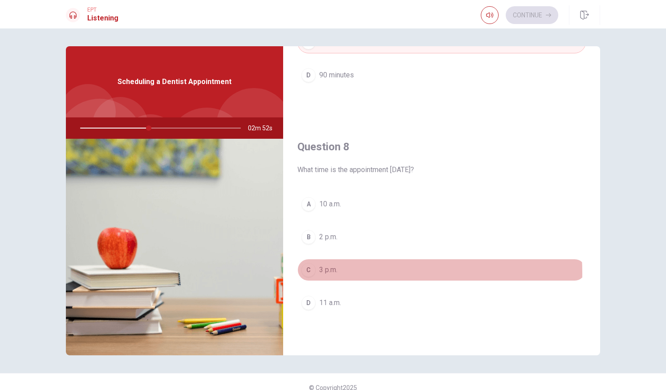
click at [324, 270] on span "3 p.m." at bounding box center [328, 270] width 18 height 11
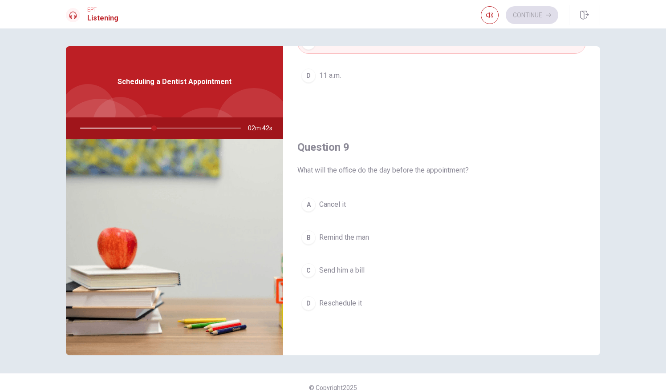
scroll to position [642, 0]
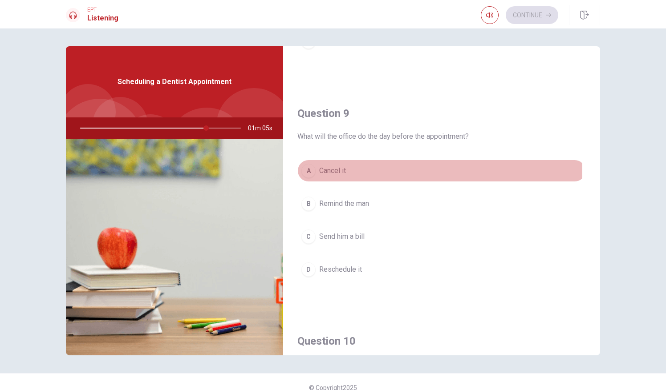
click at [320, 167] on span "Cancel it" at bounding box center [332, 171] width 27 height 11
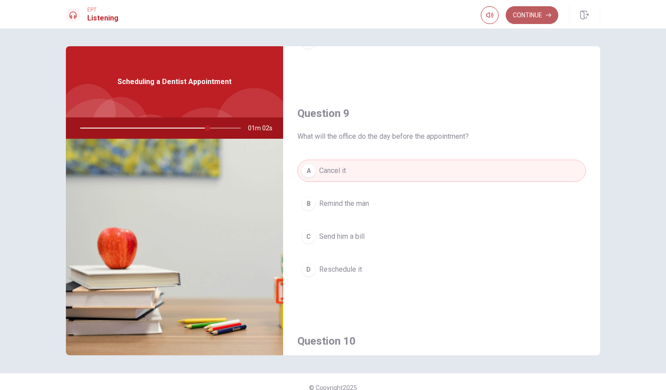
click at [519, 19] on button "Continue" at bounding box center [532, 15] width 53 height 18
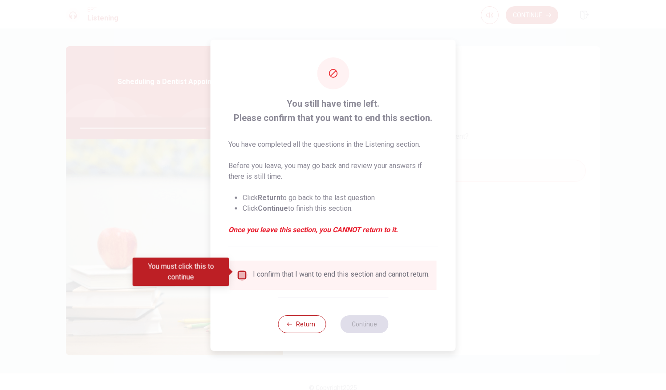
click at [240, 273] on input "You must click this to continue" at bounding box center [242, 275] width 11 height 11
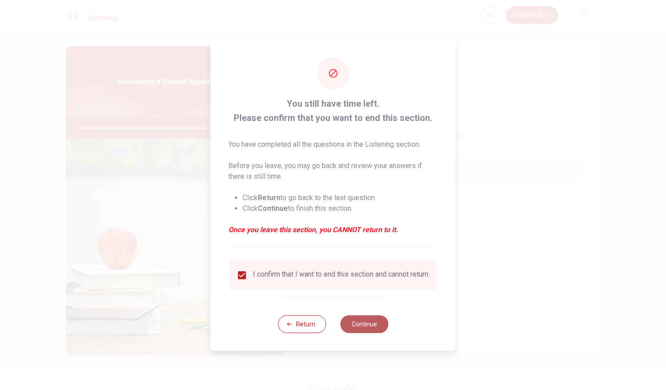
click at [355, 326] on button "Continue" at bounding box center [364, 325] width 48 height 18
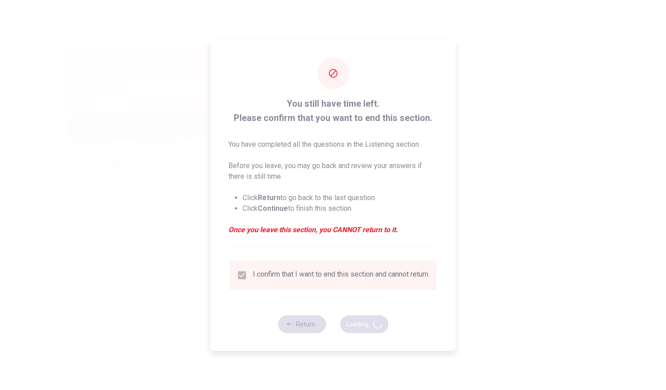
type input "81"
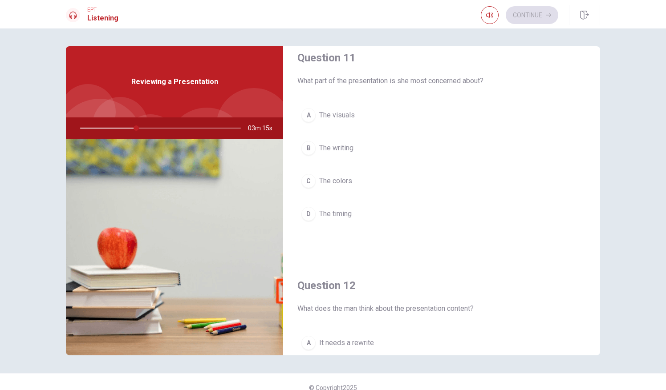
scroll to position [12, 0]
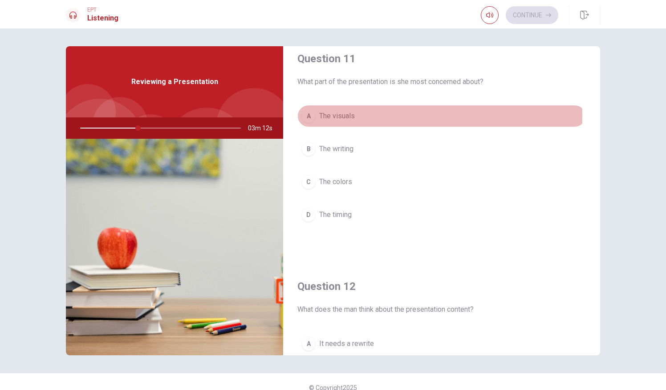
click at [332, 117] on span "The visuals" at bounding box center [337, 116] width 36 height 11
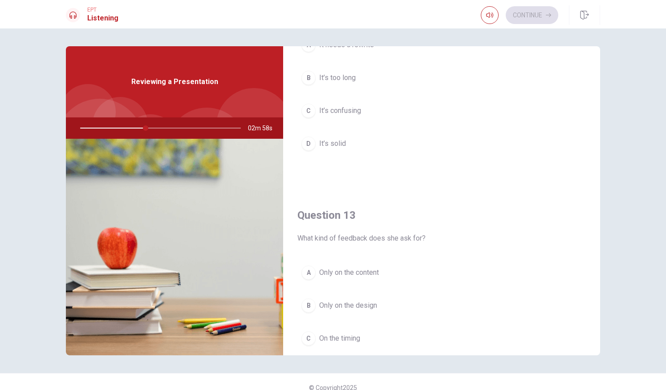
scroll to position [381, 0]
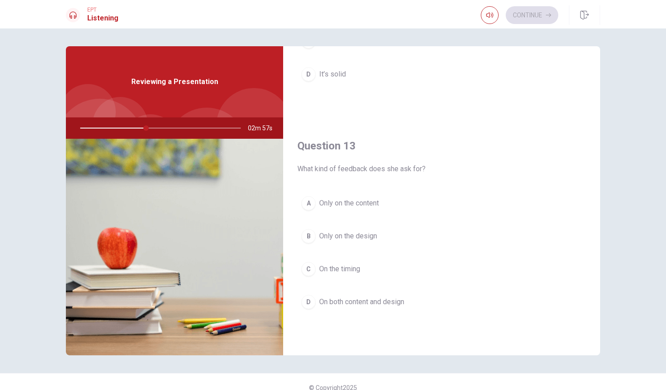
click at [368, 304] on span "On both content and design" at bounding box center [361, 302] width 85 height 11
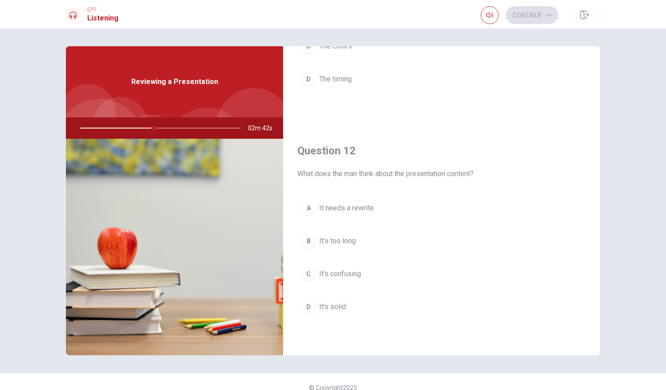
scroll to position [177, 0]
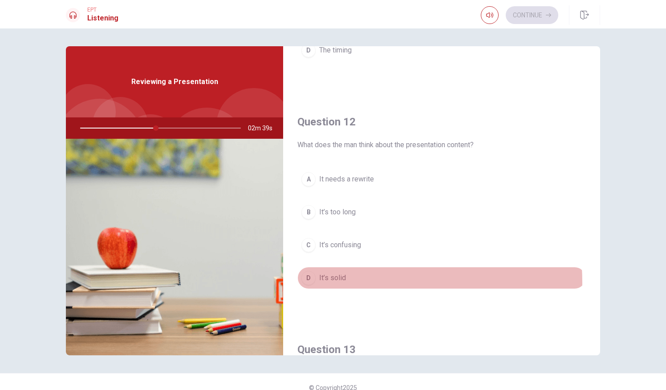
click at [337, 281] on span "It’s solid" at bounding box center [332, 278] width 27 height 11
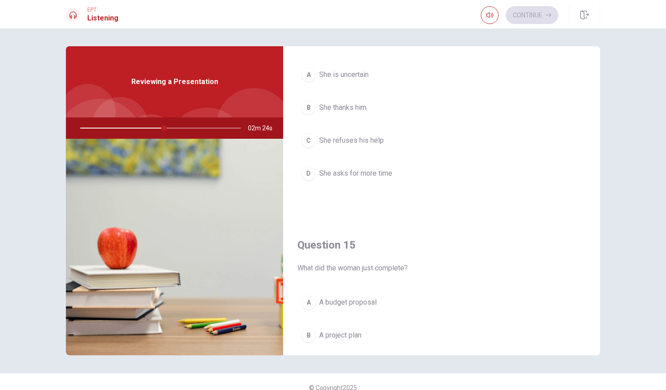
scroll to position [713, 0]
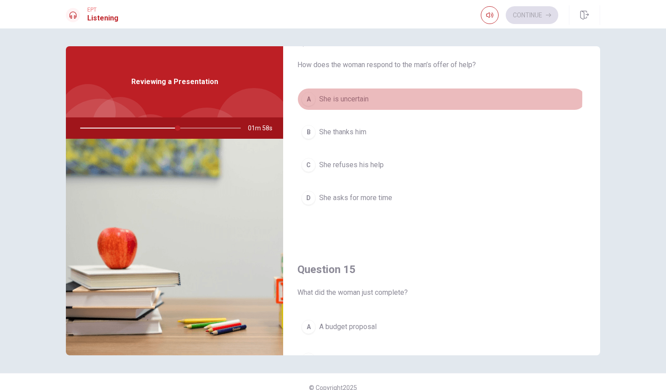
click at [342, 94] on span "She is uncertain" at bounding box center [343, 99] width 49 height 11
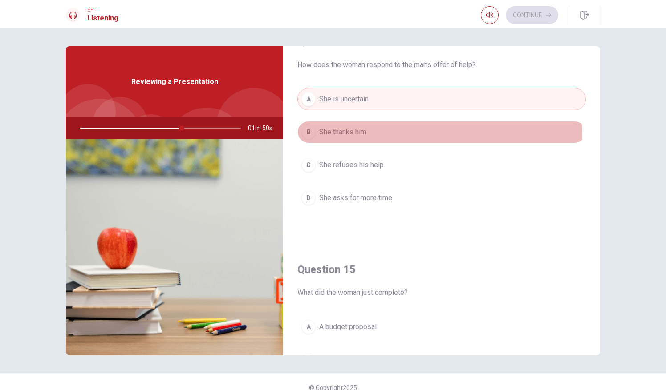
click at [354, 133] on span "She thanks him" at bounding box center [342, 132] width 47 height 11
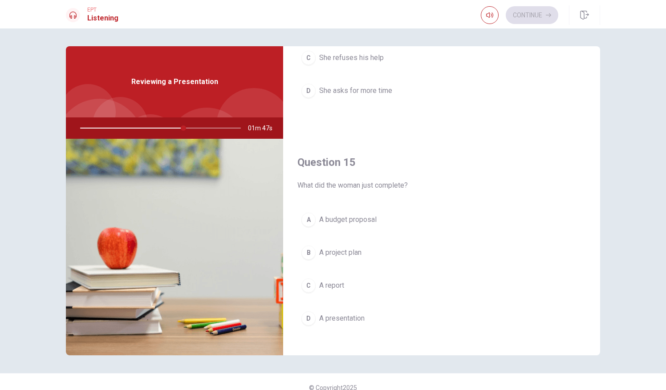
scroll to position [821, 0]
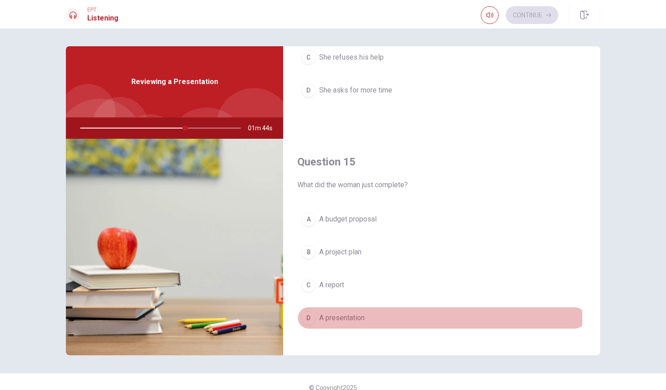
click at [335, 313] on span "A presentation" at bounding box center [341, 318] width 45 height 11
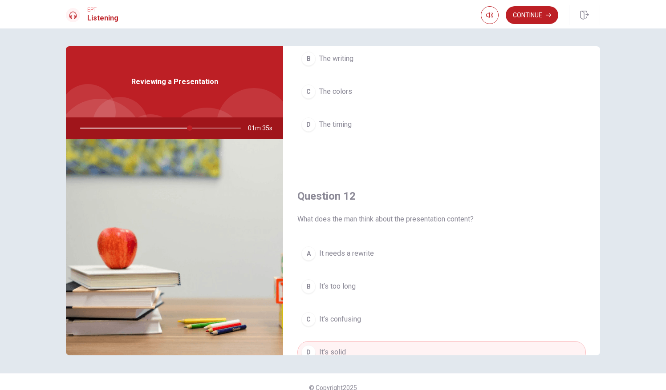
scroll to position [0, 0]
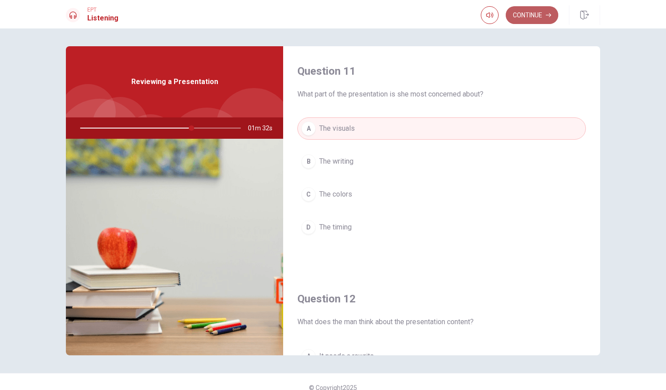
click at [526, 11] on button "Continue" at bounding box center [532, 15] width 53 height 18
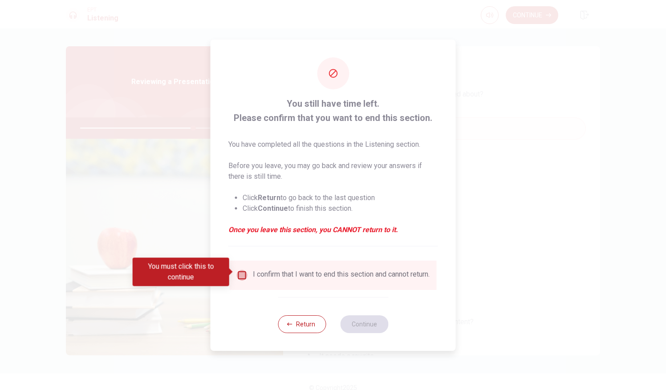
click at [241, 273] on input "You must click this to continue" at bounding box center [242, 275] width 11 height 11
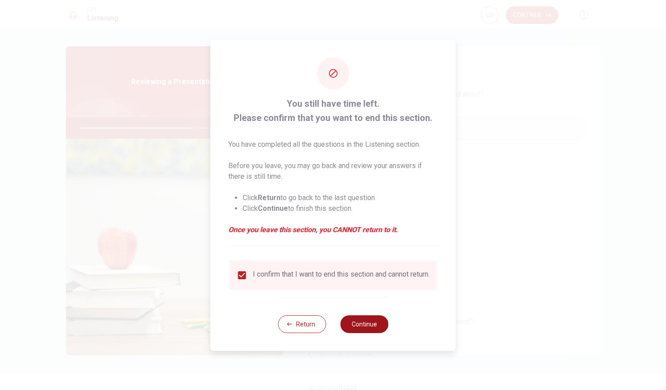
click at [374, 333] on button "Continue" at bounding box center [364, 325] width 48 height 18
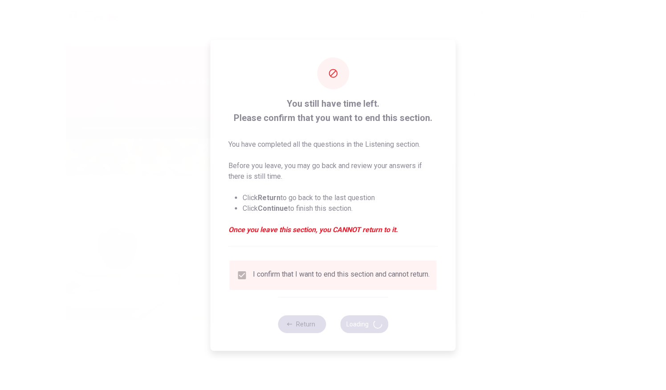
type input "71"
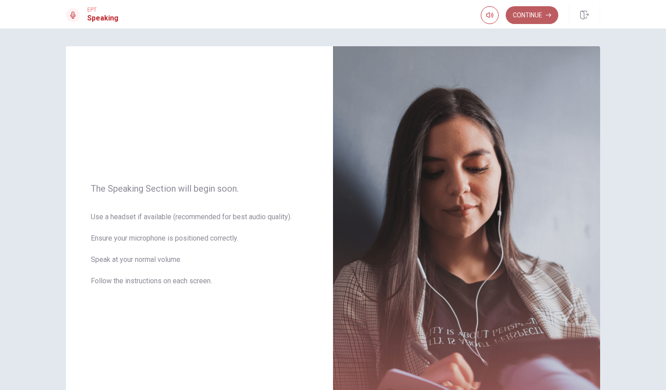
click at [524, 15] on button "Continue" at bounding box center [532, 15] width 53 height 18
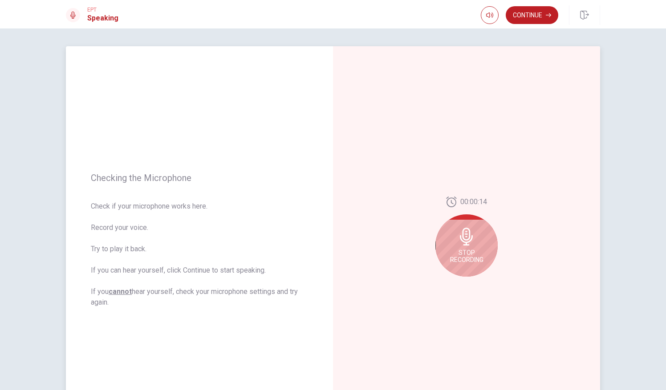
scroll to position [50, 0]
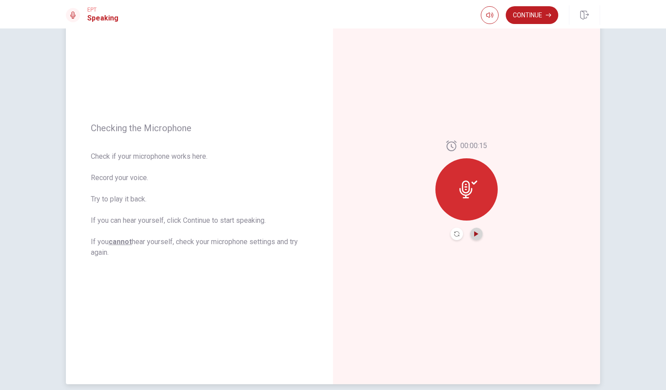
click at [474, 232] on icon "Play Audio" at bounding box center [476, 234] width 5 height 5
click at [474, 232] on icon "Pause Audio" at bounding box center [476, 234] width 4 height 5
click at [527, 15] on button "Continue" at bounding box center [532, 15] width 53 height 18
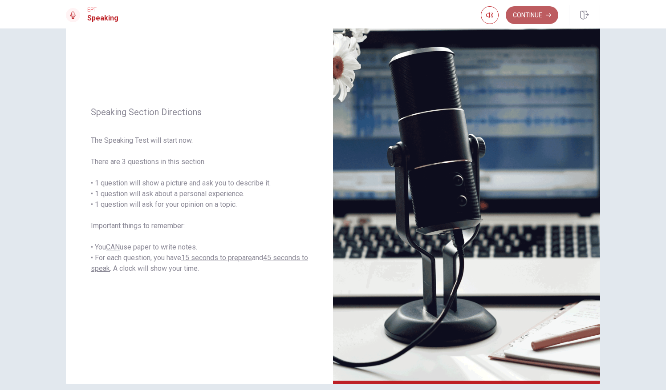
click at [533, 16] on button "Continue" at bounding box center [532, 15] width 53 height 18
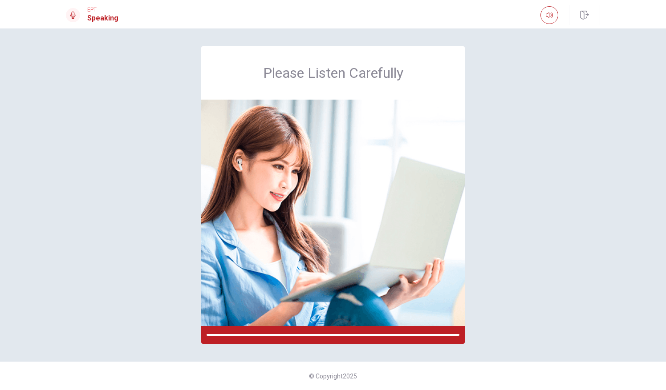
scroll to position [0, 0]
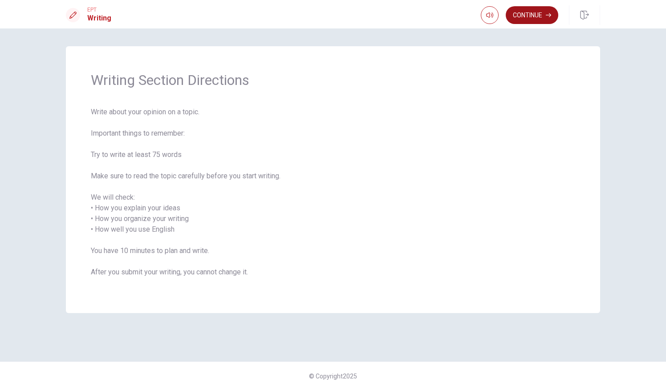
click at [549, 15] on icon "button" at bounding box center [548, 15] width 5 height 4
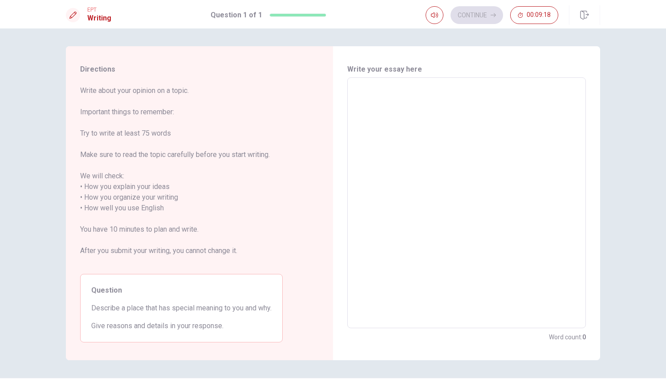
click at [374, 89] on textarea at bounding box center [467, 203] width 226 height 236
type textarea "I"
type textarea "x"
type textarea "It"
type textarea "x"
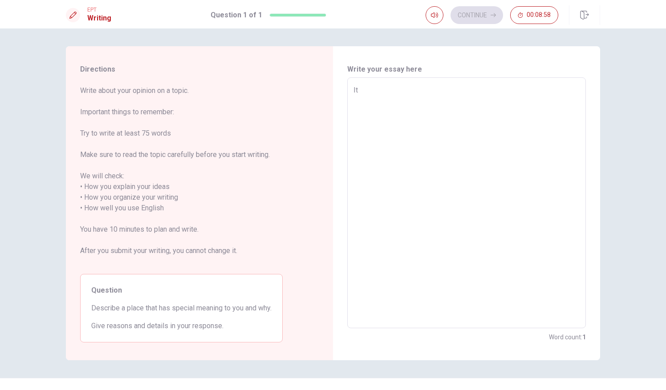
type textarea "It"
type textarea "x"
type textarea "It i"
type textarea "x"
type textarea "It is"
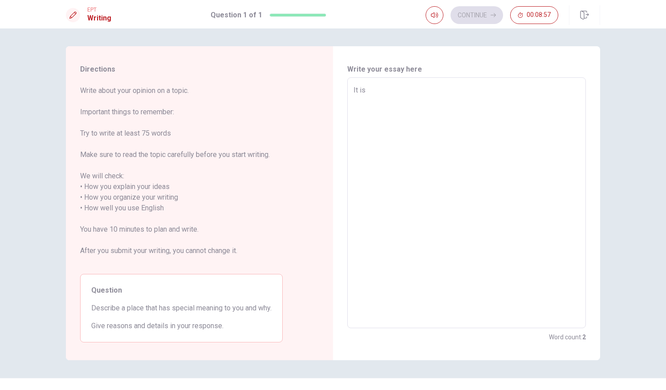
type textarea "x"
type textarea "It is"
type textarea "x"
type textarea "It is P"
type textarea "x"
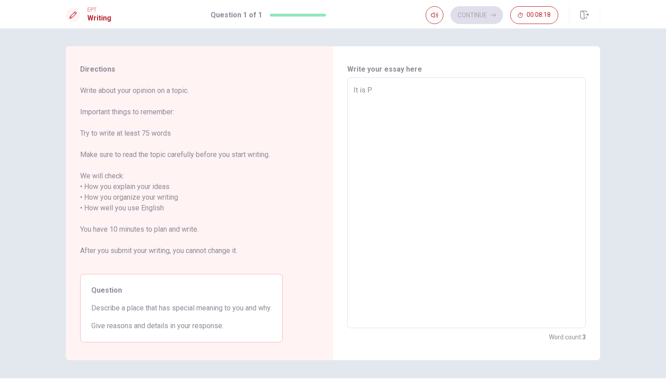
type textarea "It is Ps"
type textarea "x"
type textarea "It is P"
type textarea "x"
type textarea "It is Ph"
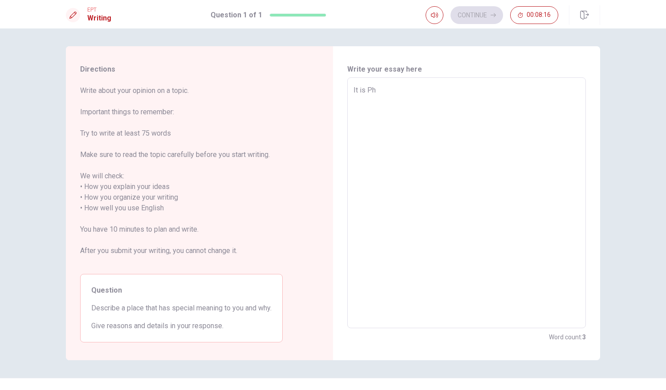
type textarea "x"
type textarea "It is Phi"
type textarea "x"
type textarea "It is [PERSON_NAME]"
type textarea "x"
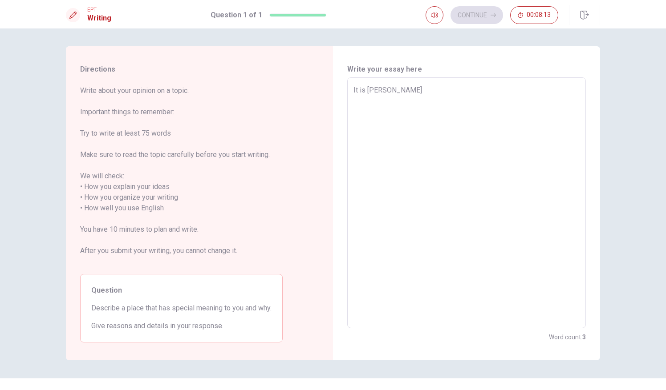
type textarea "It is Phili"
type textarea "x"
type textarea "It is [PERSON_NAME]"
type textarea "x"
type textarea "It is [PERSON_NAME]"
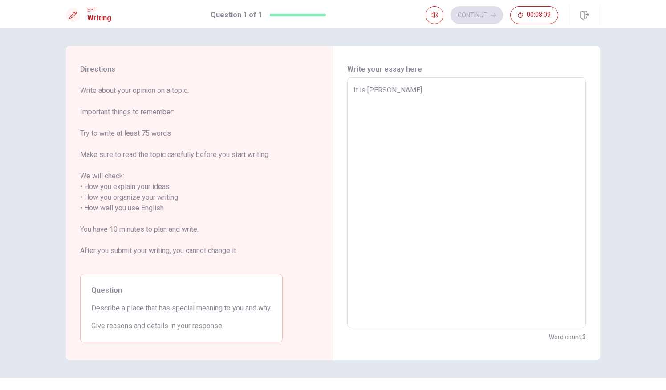
type textarea "x"
type textarea "It is [PERSON_NAME]"
type textarea "x"
type textarea "It is [PERSON_NAME]"
type textarea "x"
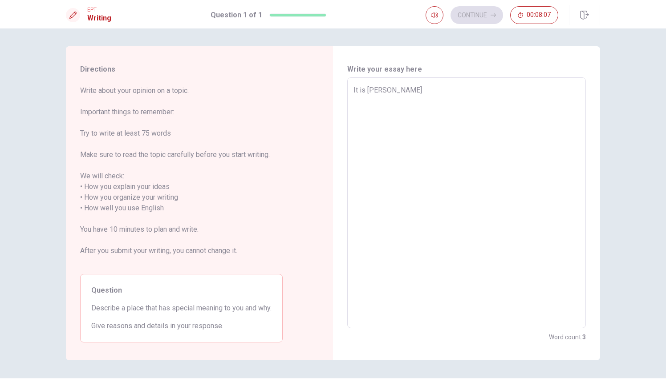
type textarea "It is Philippine"
type textarea "x"
type textarea "It is Philippine."
type textarea "x"
type textarea "It is Philippine"
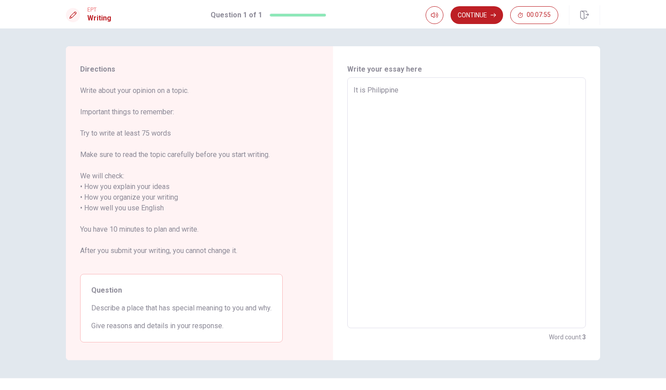
type textarea "x"
type textarea "It is Philippine"
type textarea "x"
type textarea "It is Philippine b"
type textarea "x"
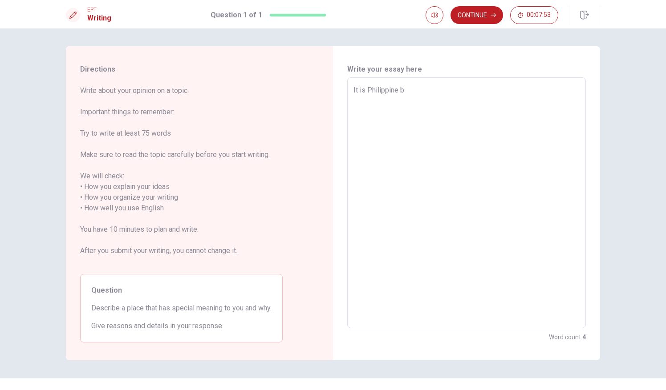
type textarea "It is Philippine be"
type textarea "x"
type textarea "It is Philippine bec"
type textarea "x"
type textarea "It is Philippine bece"
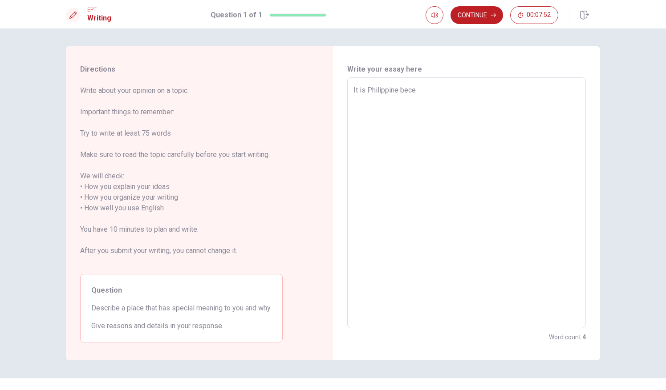
type textarea "x"
type textarea "It is Philippine beceu"
type textarea "x"
type textarea "It is Philippine beceus"
type textarea "x"
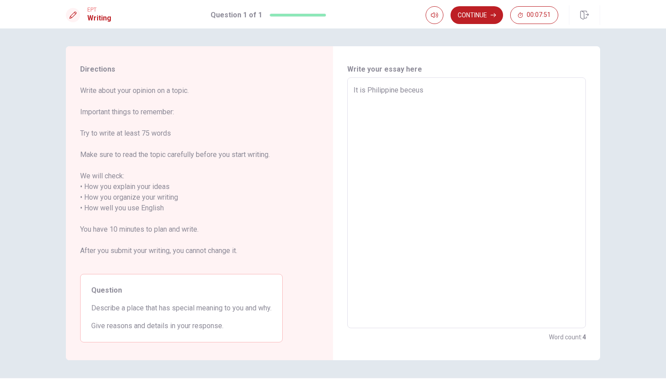
type textarea "It is Philippine beceuse"
type textarea "x"
type textarea "It is Philippine beceuse"
type textarea "x"
type textarea "It is Philippine beceuse t"
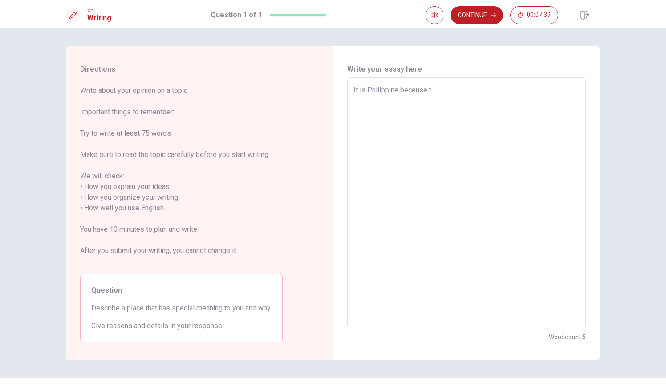
type textarea "x"
type textarea "It is Philippine beceuse ti"
type textarea "x"
type textarea "It is Philippine beceuse tis"
type textarea "x"
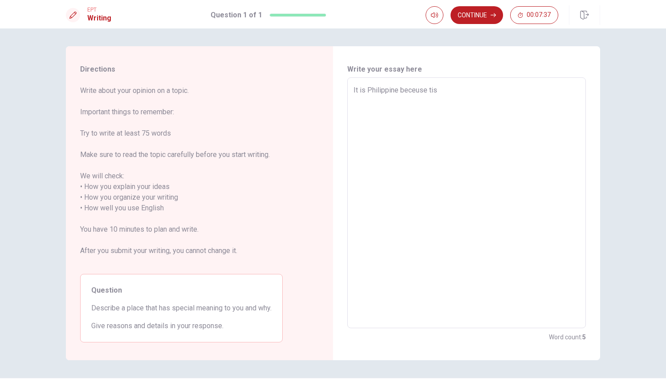
type textarea "It is Philippine beceuse ti"
type textarea "x"
type textarea "It is Philippine beceuse t"
type textarea "x"
type textarea "It is Philippine beceuse ts"
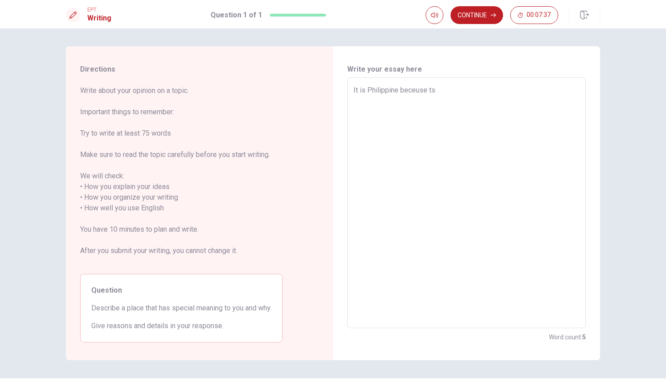
type textarea "x"
type textarea "It is Philippine beceuse tsi"
type textarea "x"
type textarea "It is Philippine beceuse tsid"
type textarea "x"
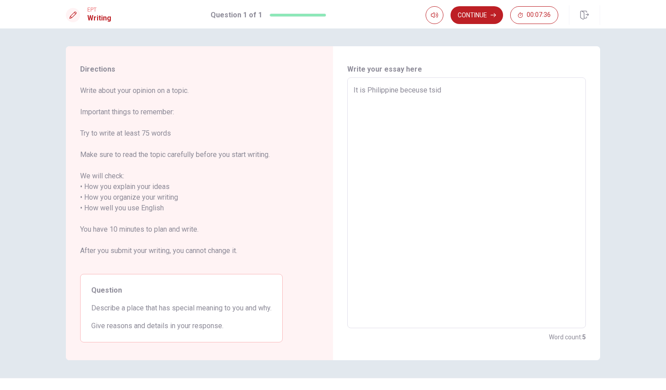
type textarea "It is Philippine beceuse tsi"
type textarea "x"
type textarea "It is Philippine beceuse ts"
type textarea "x"
type textarea "It is Philippine beceuse t"
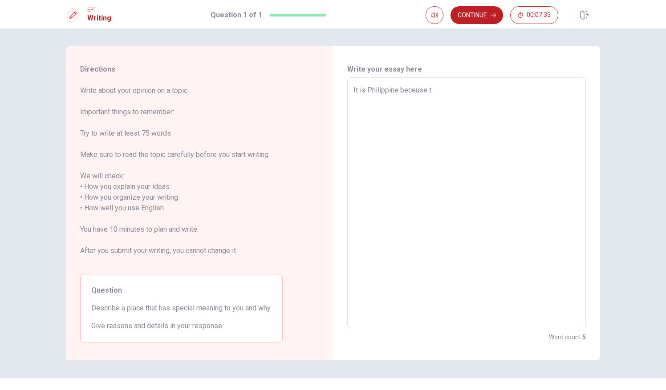
type textarea "x"
type textarea "It is Philippine beceuse th"
type textarea "x"
type textarea "It is Philippine beceuse thi"
type textarea "x"
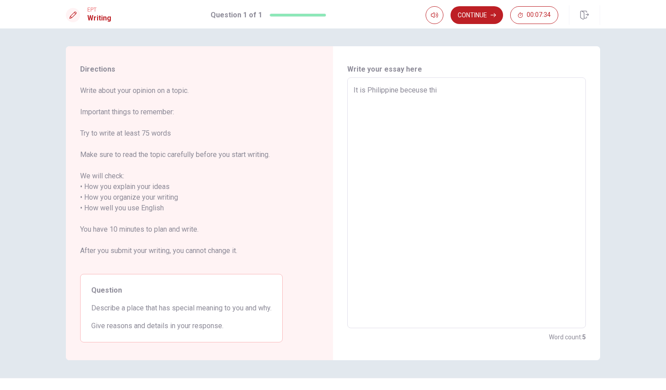
type textarea "It is Philippine beceuse this"
type textarea "x"
type textarea "It is Philippine beceuse this"
type textarea "x"
type textarea "It is Philippine beceuse this p"
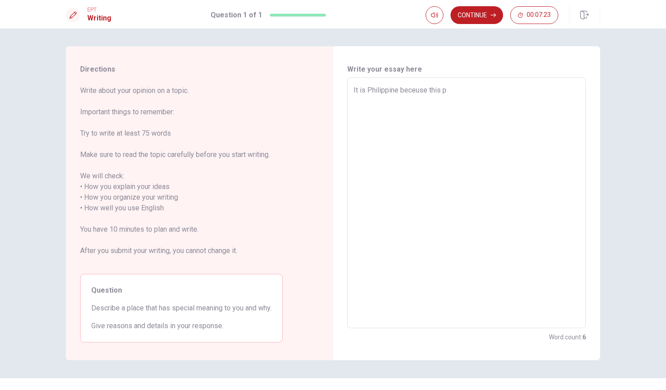
type textarea "x"
type textarea "It is Philippine beceuse this pl"
type textarea "x"
type textarea "It is Philippine beceuse this pla"
type textarea "x"
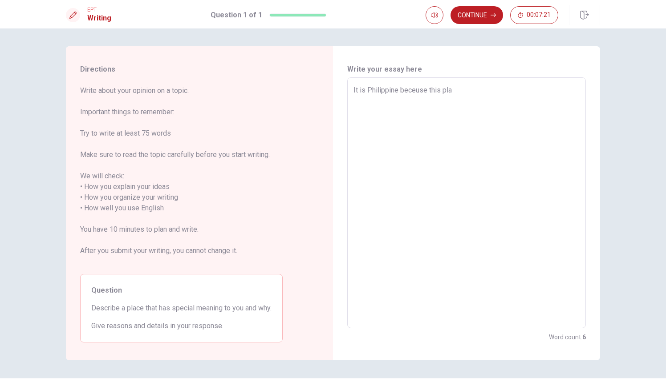
type textarea "It is Philippine beceuse this plac"
type textarea "x"
type textarea "It is Philippine beceuse this place"
type textarea "x"
type textarea "It is Philippine beceuse this plac"
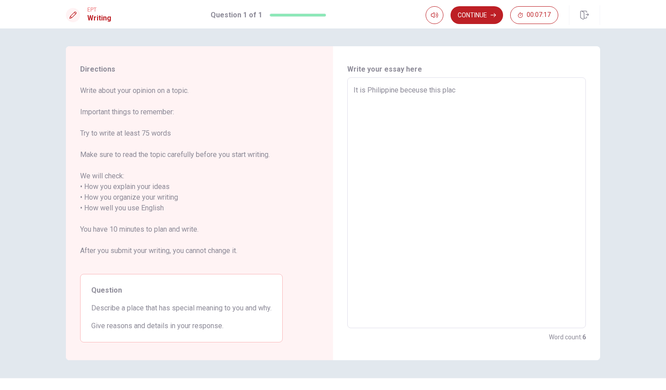
type textarea "x"
type textarea "It is Philippine beceuse this pla"
type textarea "x"
type textarea "It is Philippine beceuse this pl"
type textarea "x"
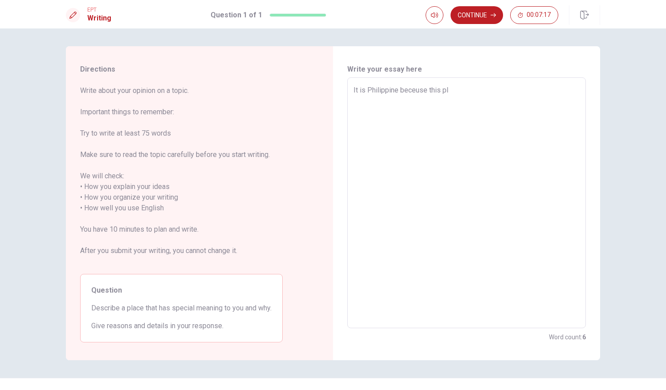
type textarea "It is Philippine beceuse this p"
type textarea "x"
type textarea "It is Philippine beceuse this"
type textarea "x"
type textarea "It is Philippine beceuse this"
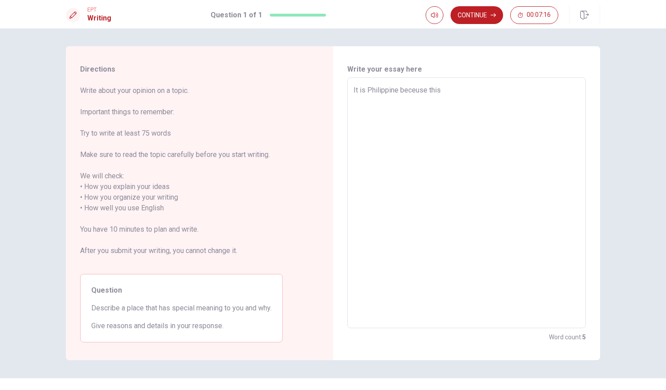
type textarea "x"
type textarea "It is Philippine beceuse thi"
type textarea "x"
type textarea "It is Philippine beceuse th"
type textarea "x"
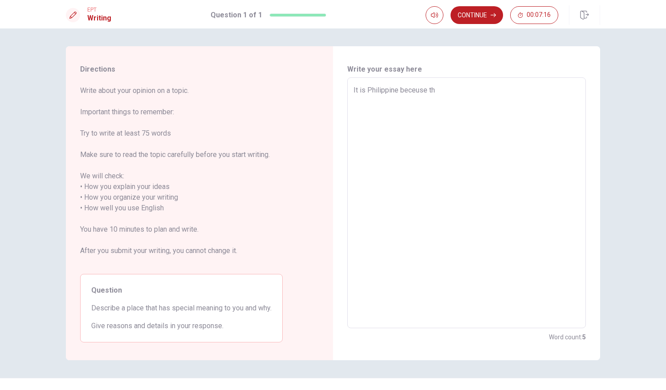
type textarea "It is Philippine beceuse t"
type textarea "x"
type textarea "It is Philippine beceuse"
type textarea "x"
type textarea "It is Philippine beceuse I"
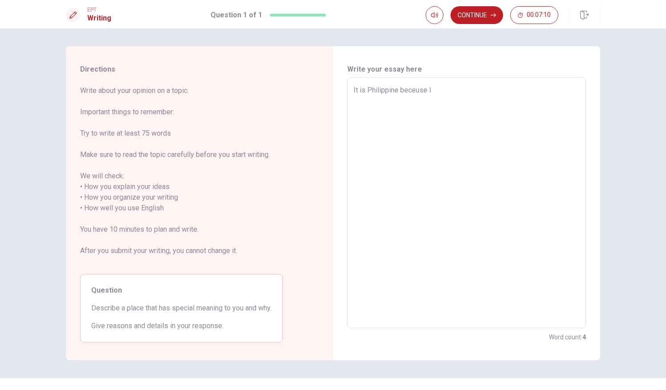
type textarea "x"
type textarea "It is Philippine beceuse I"
type textarea "x"
type textarea "It is Philippine beceuse I c"
type textarea "x"
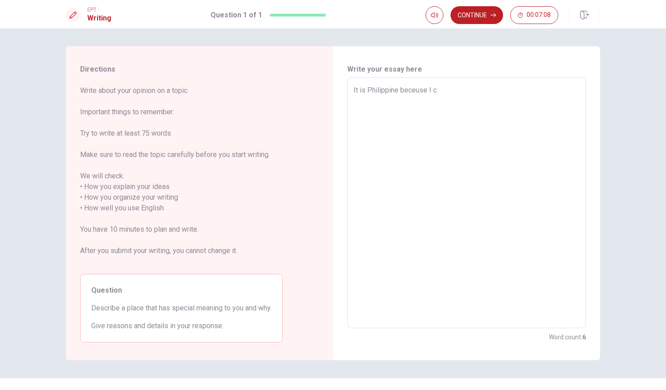
type textarea "It is Philippine beceuse I ch"
type textarea "x"
type textarea "It is Philippine beceuse I cha"
type textarea "x"
type textarea "It is Philippine beceuse I chan"
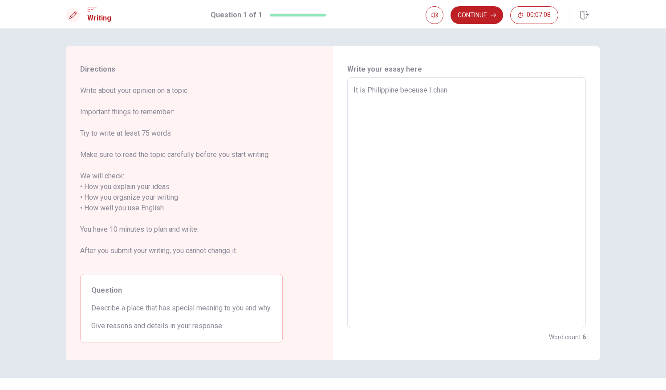
type textarea "x"
type textarea "It is Philippine beceuse I [PERSON_NAME]"
type textarea "x"
type textarea "It is Philippine beceuse I change"
type textarea "x"
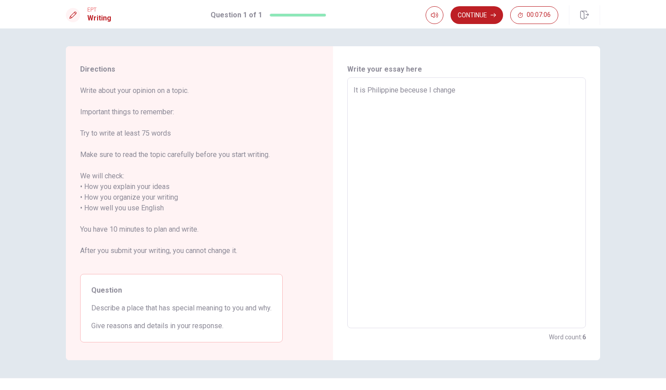
type textarea "It is Philippine beceuse I change"
type textarea "x"
type textarea "It is Philippine beceuse I change"
type textarea "x"
type textarea "It is Philippine beceuse I changed"
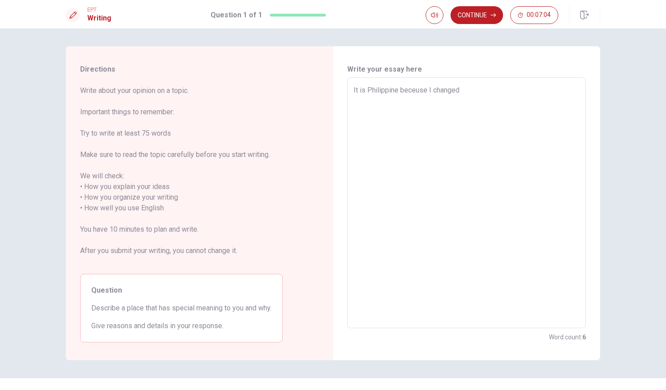
type textarea "x"
type textarea "It is Philippine beceuse I changed"
type textarea "x"
type textarea "It is Philippine beceuse I changed m"
type textarea "x"
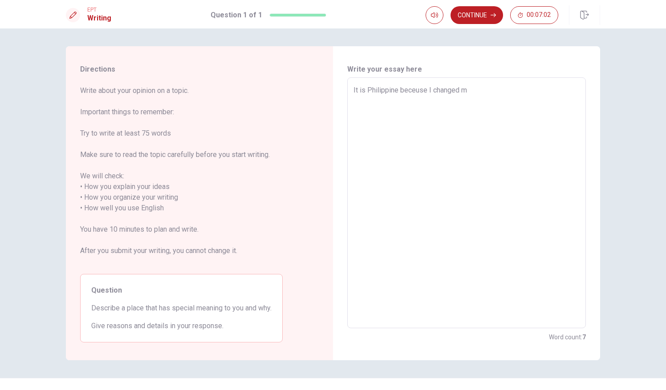
type textarea "It is Philippine beceuse I changed my"
type textarea "x"
type textarea "It is Philippine beceuse I changed my"
type textarea "x"
type textarea "It is Philippine beceuse I changed my p"
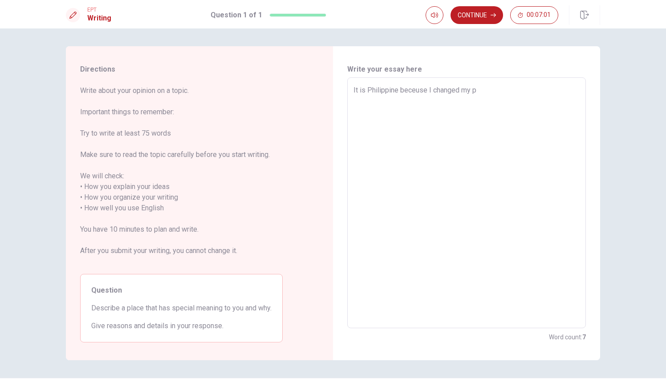
type textarea "x"
type textarea "It is Philippine beceuse I changed my pe"
type textarea "x"
type textarea "It is Philippine beceuse I changed my per"
type textarea "x"
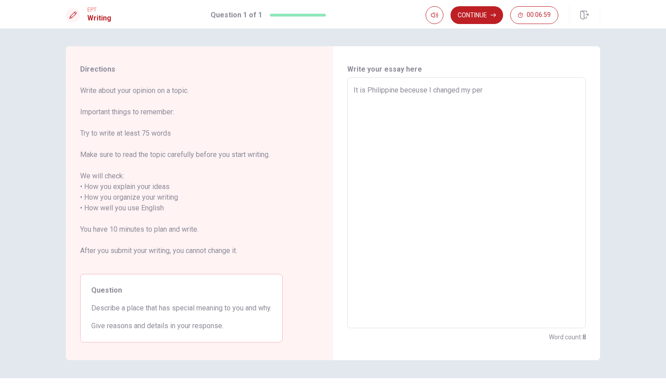
type textarea "It is Philippine beceuse I changed my pers"
type textarea "x"
type textarea "It is Philippine beceuse I changed my perso"
type textarea "x"
type textarea "It is Philippine beceuse I changed my person"
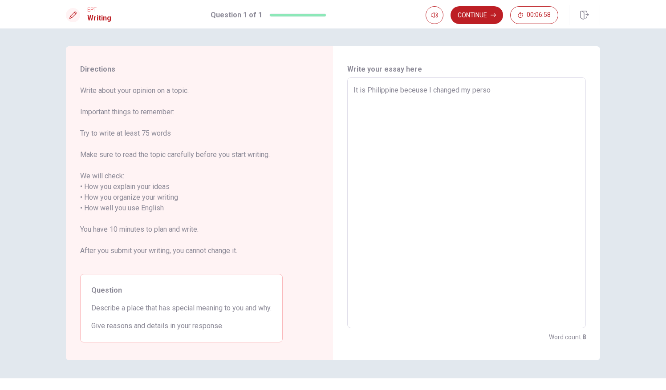
type textarea "x"
type textarea "It is Philippine beceuse I changed my persona"
type textarea "x"
type textarea "It is Philippine beceuse I changed my personal"
type textarea "x"
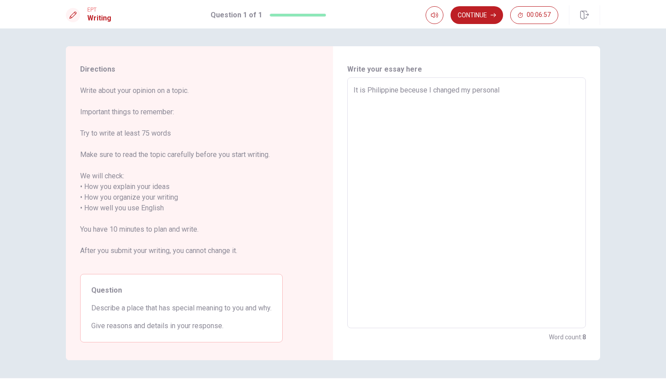
type textarea "It is Philippine beceuse I changed my personali"
type textarea "x"
type textarea "It is Philippine beceuse I changed my personalit"
type textarea "x"
type textarea "It is Philippine beceuse I changed my personality"
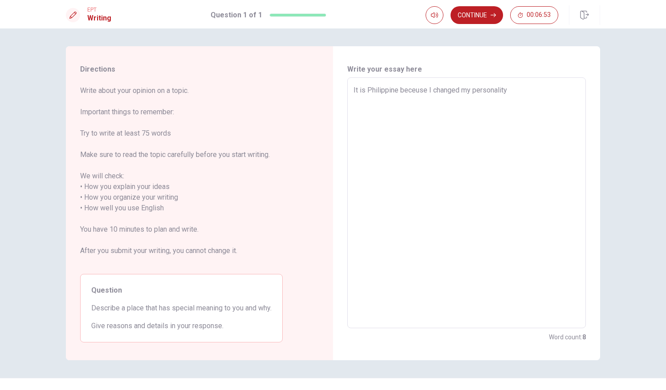
type textarea "x"
type textarea "It is Philippine beceuse I changed my personality"
type textarea "x"
type textarea "It is Philippine beceuse I changed my personality i"
type textarea "x"
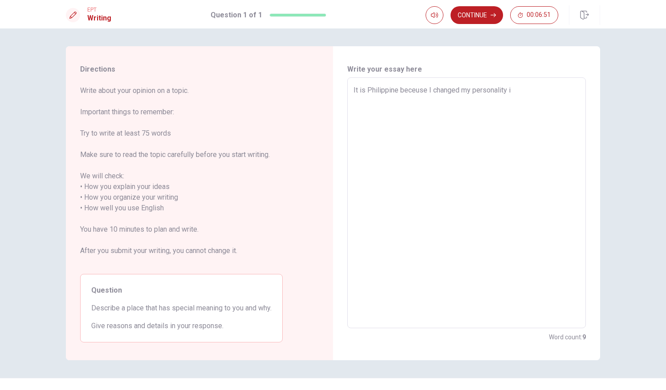
type textarea "It is Philippine beceuse I changed my personality in"
type textarea "x"
type textarea "It is Philippine beceuse I changed my personality in"
type textarea "x"
type textarea "It is Philippine beceuse I changed my personality in t"
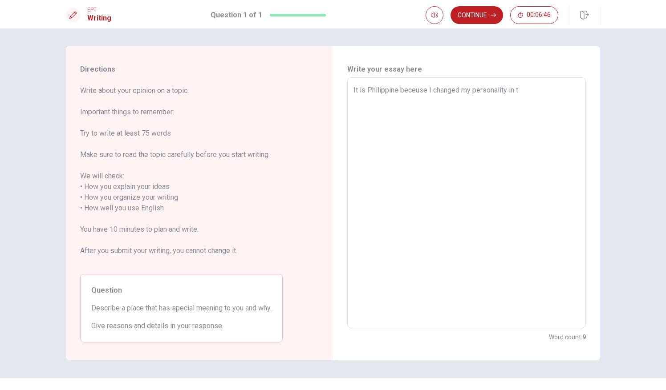
type textarea "x"
type textarea "It is Philippine beceuse I changed my personality in th"
type textarea "x"
type textarea "It is [PERSON_NAME] I changed my personality in thi"
type textarea "x"
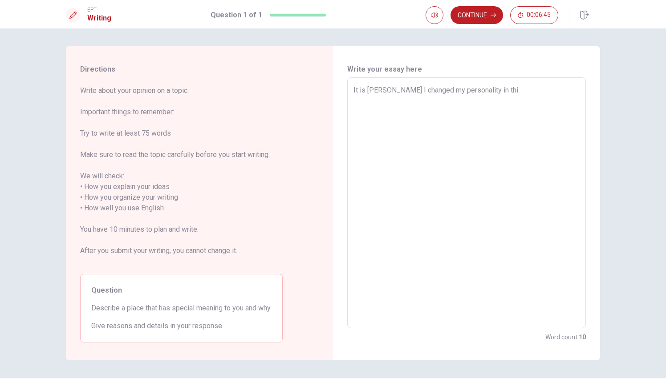
type textarea "It is Philippine beceuse I changed my personality in this"
type textarea "x"
type textarea "It is Philippine beceuse I changed my personality in this"
type textarea "x"
type textarea "It is Philippine beceuse I changed my personality in this p"
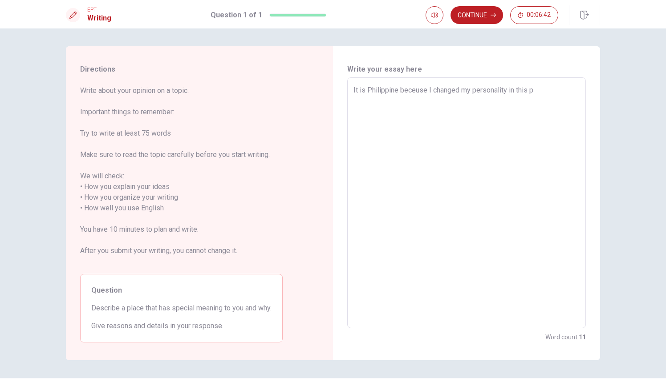
type textarea "x"
type textarea "It is Philippine beceuse I changed my personality in this pl"
type textarea "x"
type textarea "It is Philippine beceuse I changed my personality in this pla"
type textarea "x"
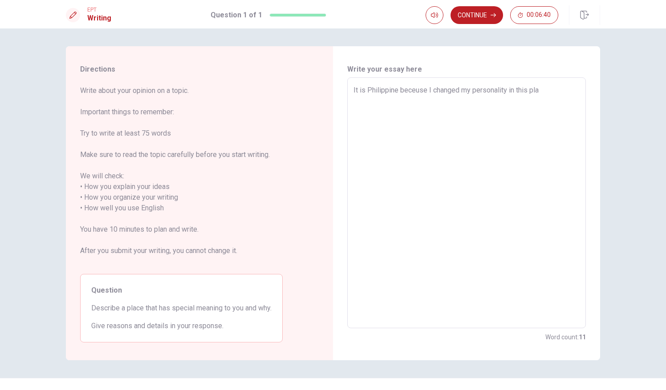
type textarea "It is Philippine beceuse I changed my personality in this plac"
type textarea "x"
type textarea "It is Philippine beceuse I changed my personality in this place"
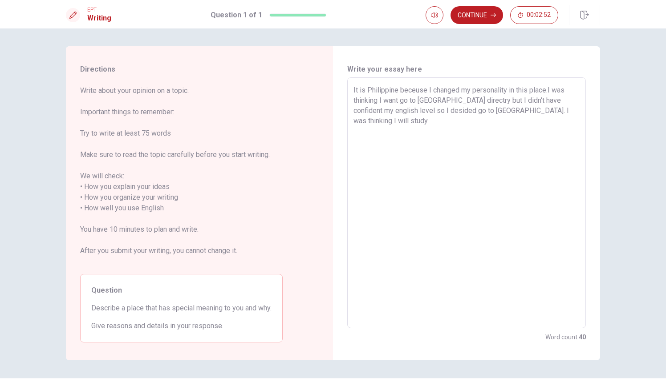
click at [547, 109] on textarea "It is Philippine beceuse I changed my personality in this place.I was thinking …" at bounding box center [467, 203] width 226 height 236
click at [411, 123] on textarea "It is Philippine beceuse I changed my personality in this place.I was thinking …" at bounding box center [467, 203] width 226 height 236
click at [508, 119] on textarea "It is Philippine beceuse I changed my personality in this place.I was thinking …" at bounding box center [467, 203] width 226 height 236
click at [555, 121] on textarea "It is Philippine beceuse I changed my personality in this place.I was thinking …" at bounding box center [467, 203] width 226 height 236
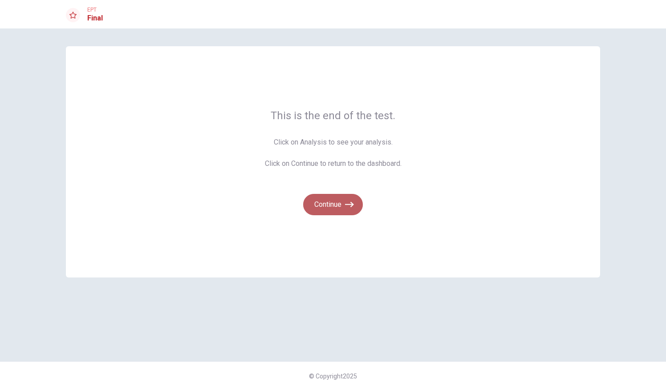
click at [325, 210] on button "Continue" at bounding box center [333, 204] width 60 height 21
